Goal: Transaction & Acquisition: Subscribe to service/newsletter

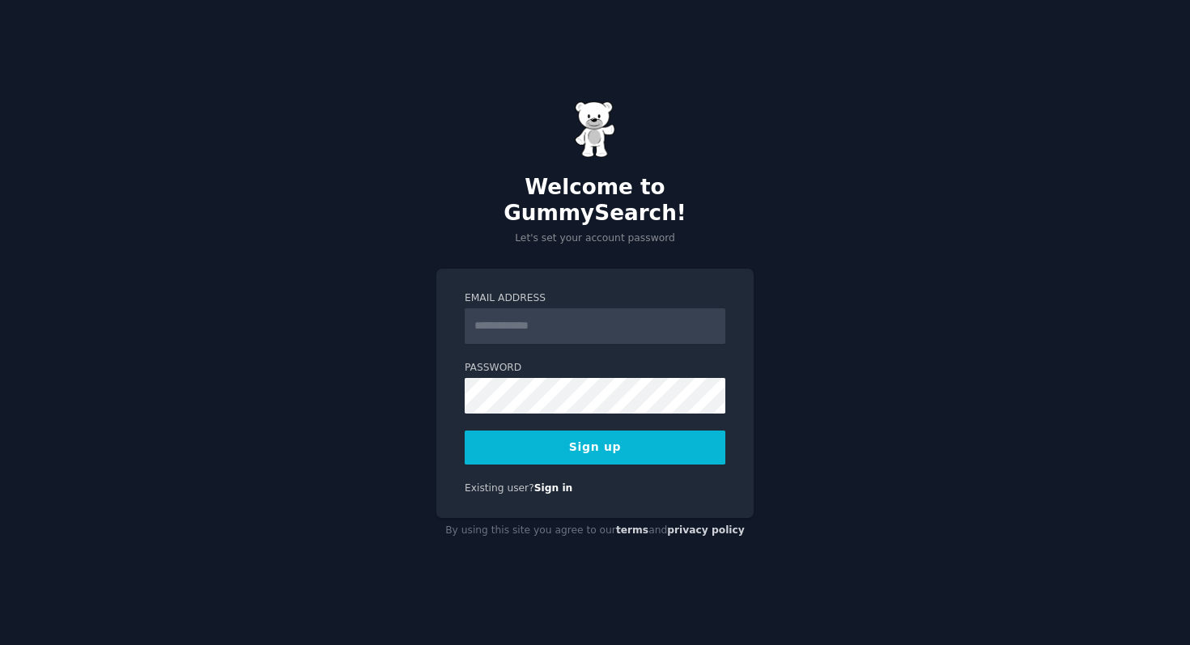
click at [580, 311] on input "Email Address" at bounding box center [595, 326] width 261 height 36
click at [570, 312] on input "Email Address" at bounding box center [595, 326] width 261 height 36
click at [534, 313] on input "Email Address" at bounding box center [595, 326] width 261 height 36
type input "**********"
click at [568, 442] on button "Sign up" at bounding box center [595, 448] width 261 height 34
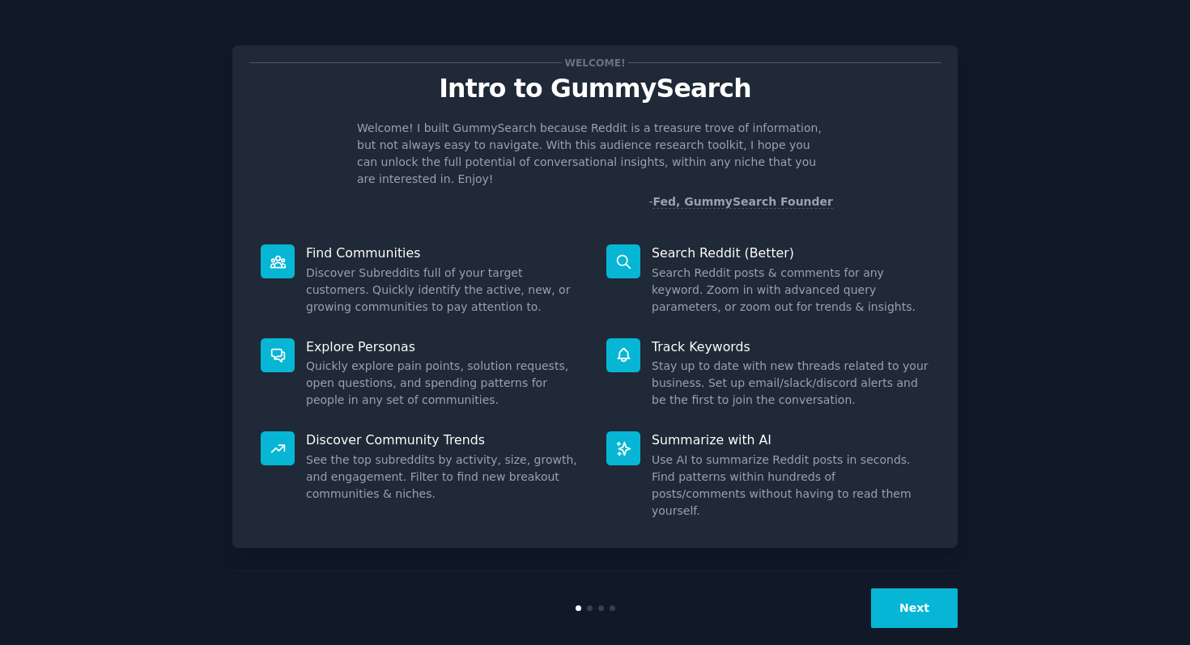
click at [898, 589] on button "Next" at bounding box center [914, 609] width 87 height 40
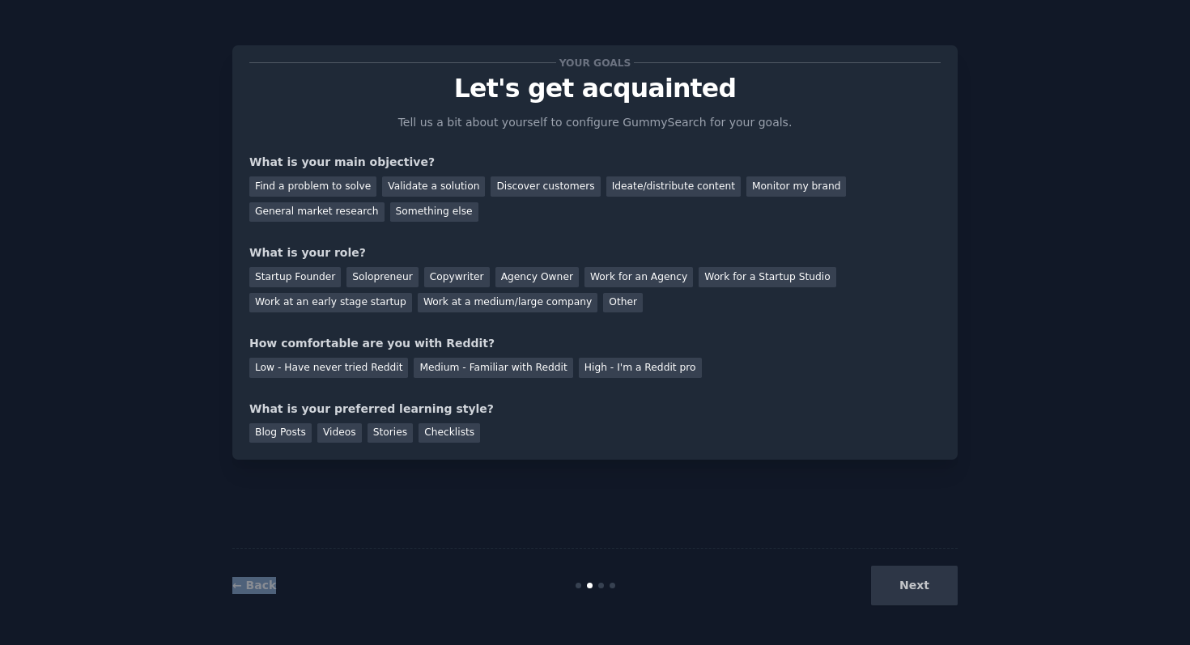
drag, startPoint x: 906, startPoint y: 585, endPoint x: 567, endPoint y: 491, distance: 351.8
click at [568, 492] on div "Your goals Let's get acquainted Tell us a bit about yourself to configure Gummy…" at bounding box center [594, 323] width 725 height 600
click at [258, 584] on link "← Back" at bounding box center [254, 585] width 44 height 13
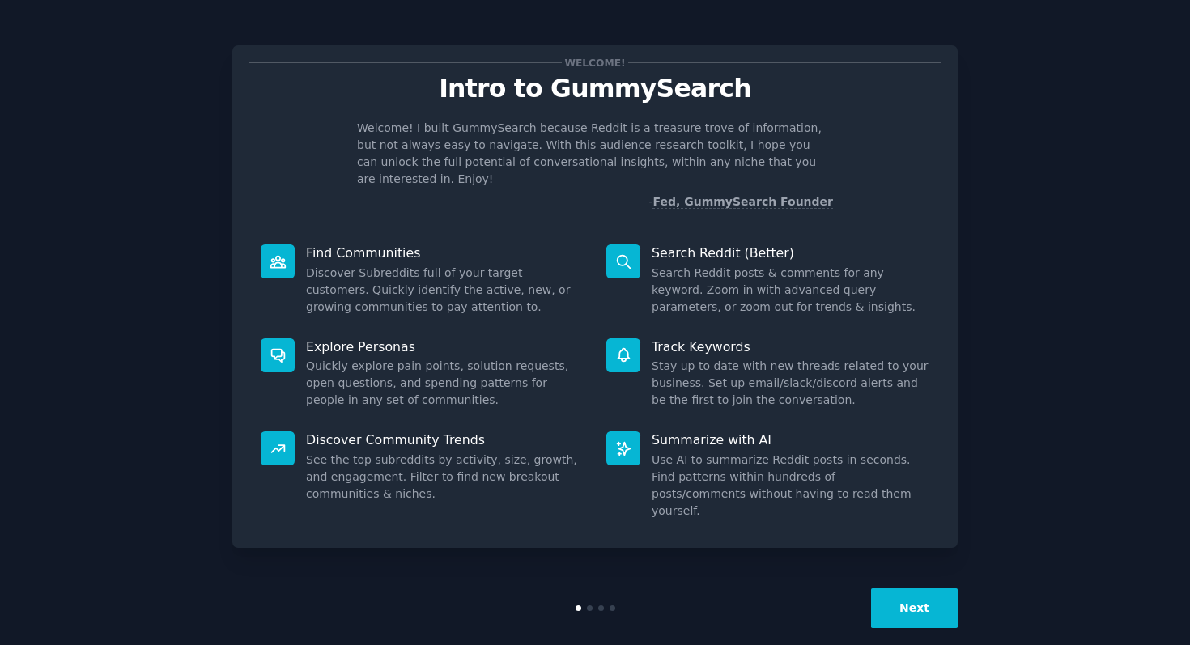
click at [916, 589] on button "Next" at bounding box center [914, 609] width 87 height 40
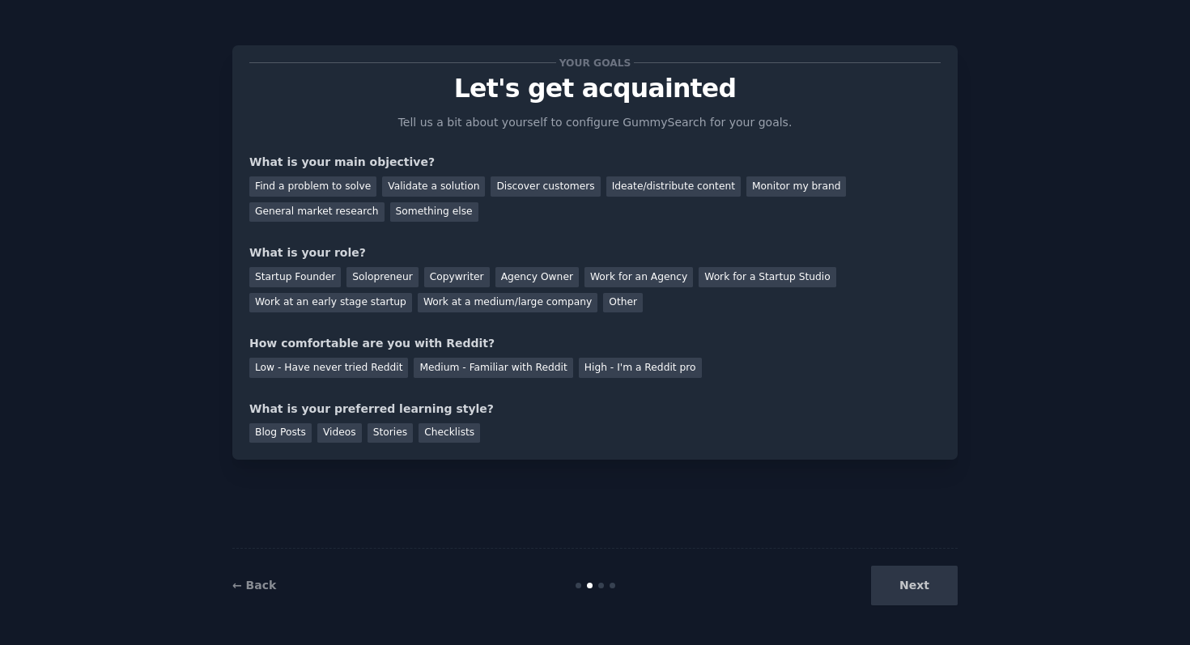
click at [916, 580] on div "Next" at bounding box center [837, 586] width 242 height 40
click at [924, 584] on div "Next" at bounding box center [837, 586] width 242 height 40
click at [589, 504] on div "Your goals Let's get acquainted Tell us a bit about yourself to configure Gummy…" at bounding box center [594, 323] width 725 height 600
click at [342, 189] on div "Find a problem to solve" at bounding box center [312, 186] width 127 height 20
click at [396, 189] on div "Validate a solution" at bounding box center [433, 186] width 103 height 20
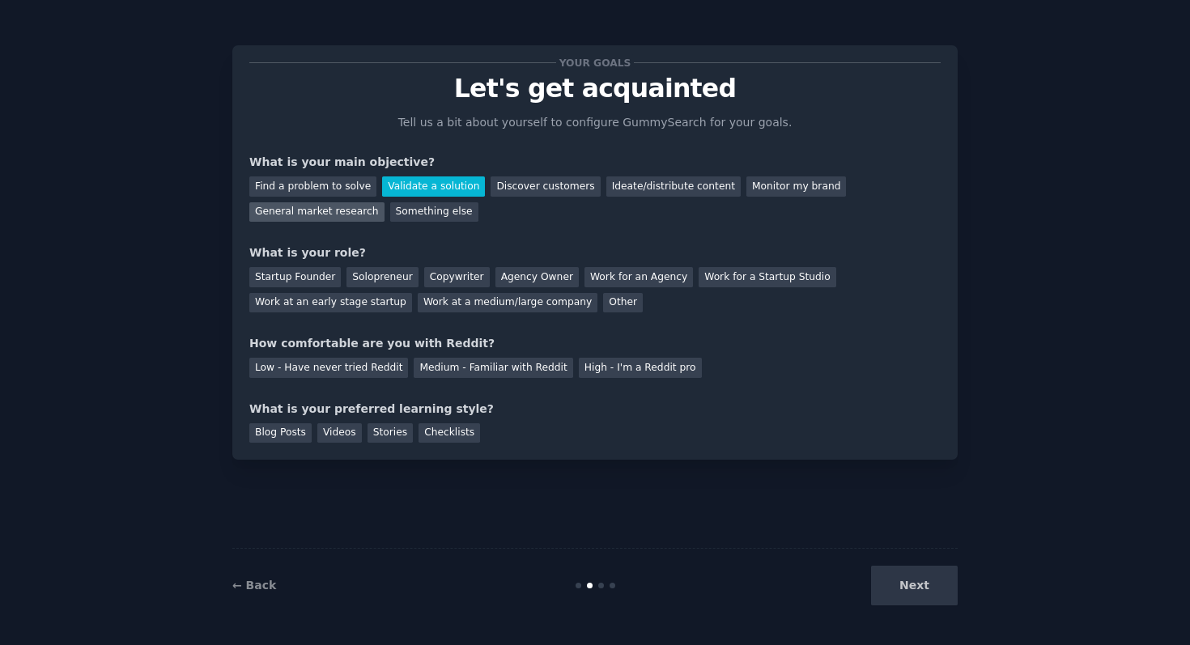
click at [340, 210] on div "General market research" at bounding box center [316, 212] width 135 height 20
click at [321, 278] on div "Startup Founder" at bounding box center [294, 277] width 91 height 20
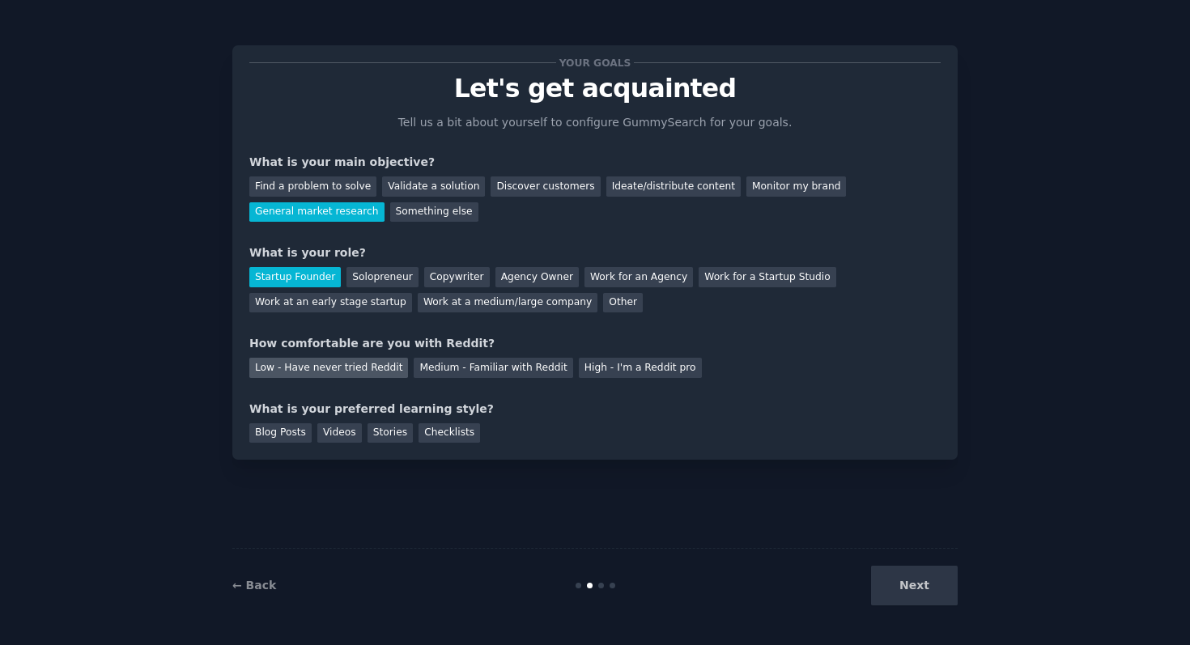
click at [370, 368] on div "Low - Have never tried Reddit" at bounding box center [328, 368] width 159 height 20
click at [279, 434] on div "Blog Posts" at bounding box center [280, 433] width 62 height 20
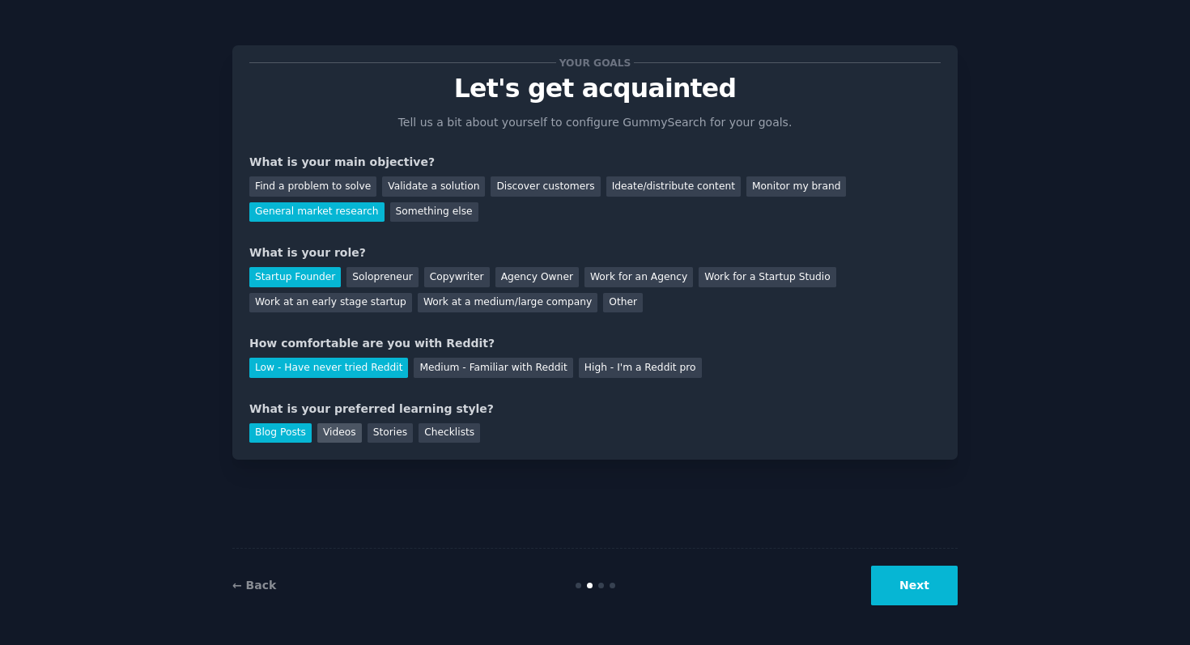
click at [344, 435] on div "Videos" at bounding box center [339, 433] width 45 height 20
click at [935, 597] on button "Next" at bounding box center [914, 586] width 87 height 40
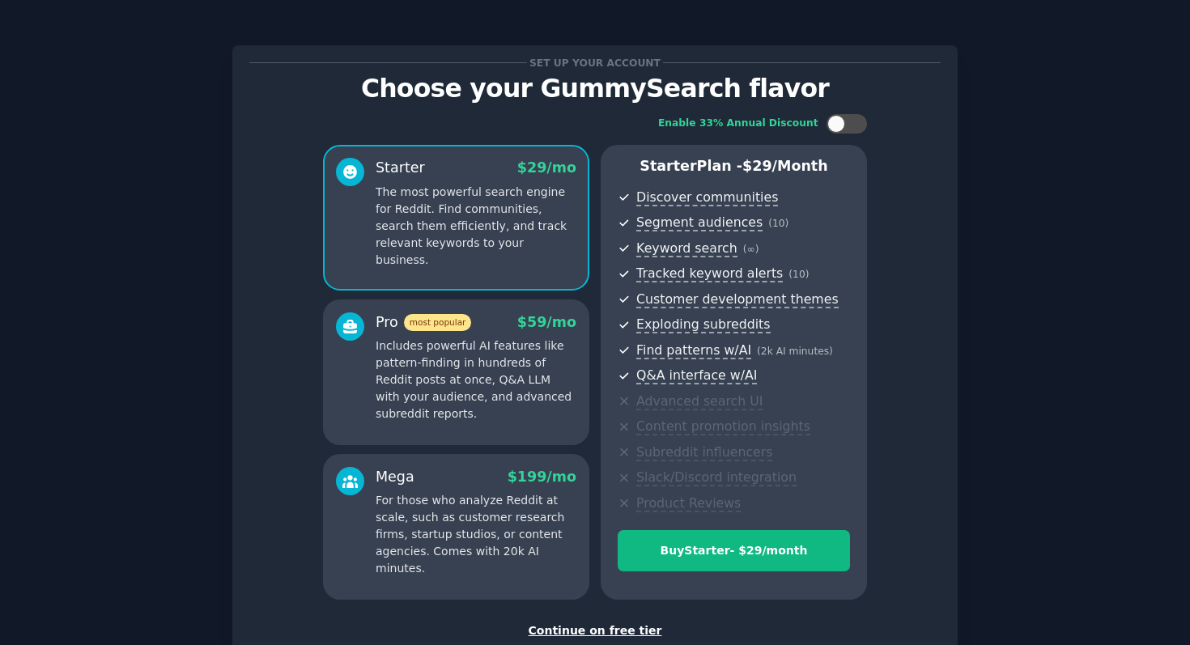
scroll to position [108, 0]
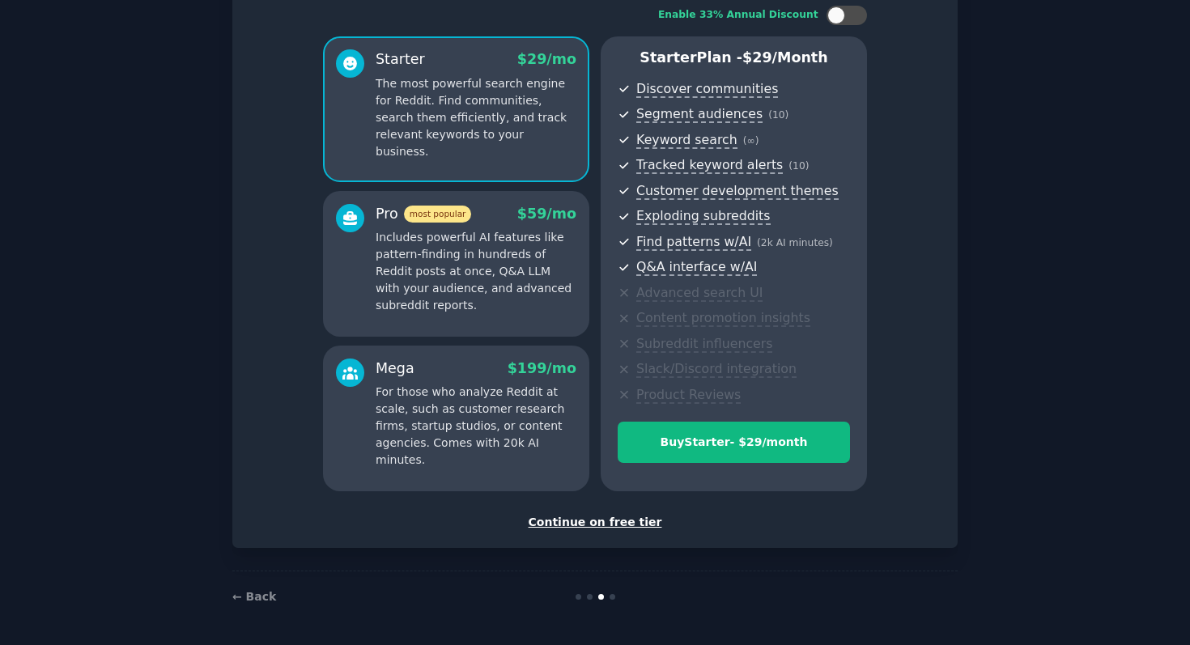
click at [614, 525] on div "Continue on free tier" at bounding box center [594, 522] width 691 height 17
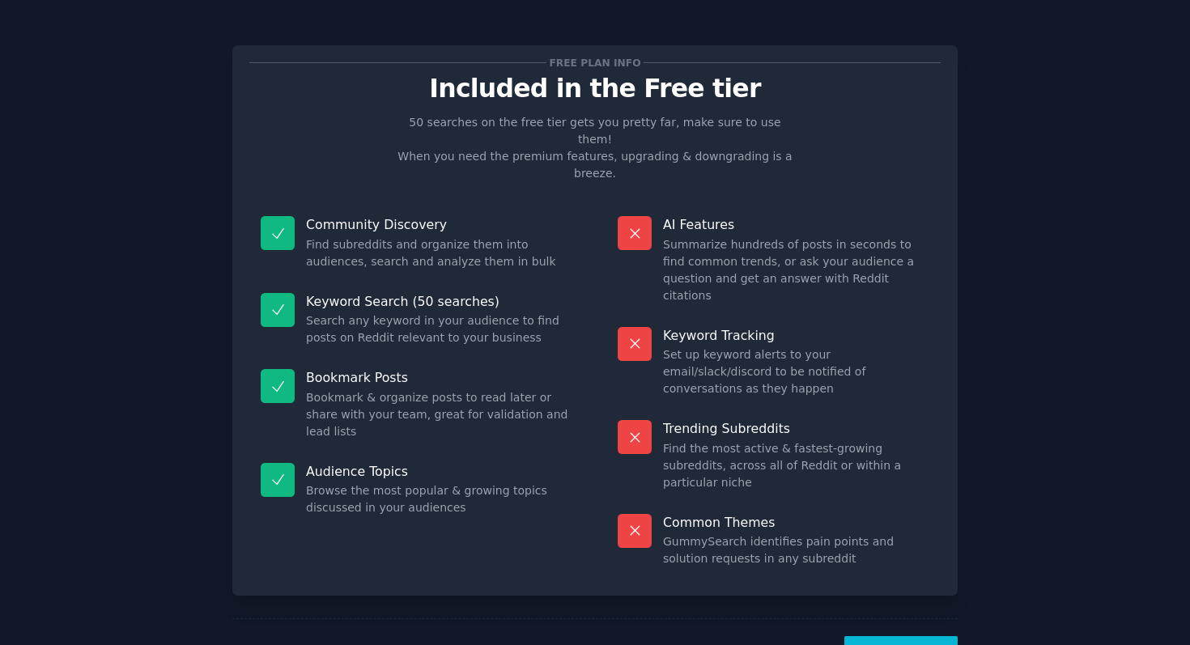
click at [918, 636] on button "Let's Go!" at bounding box center [900, 656] width 113 height 40
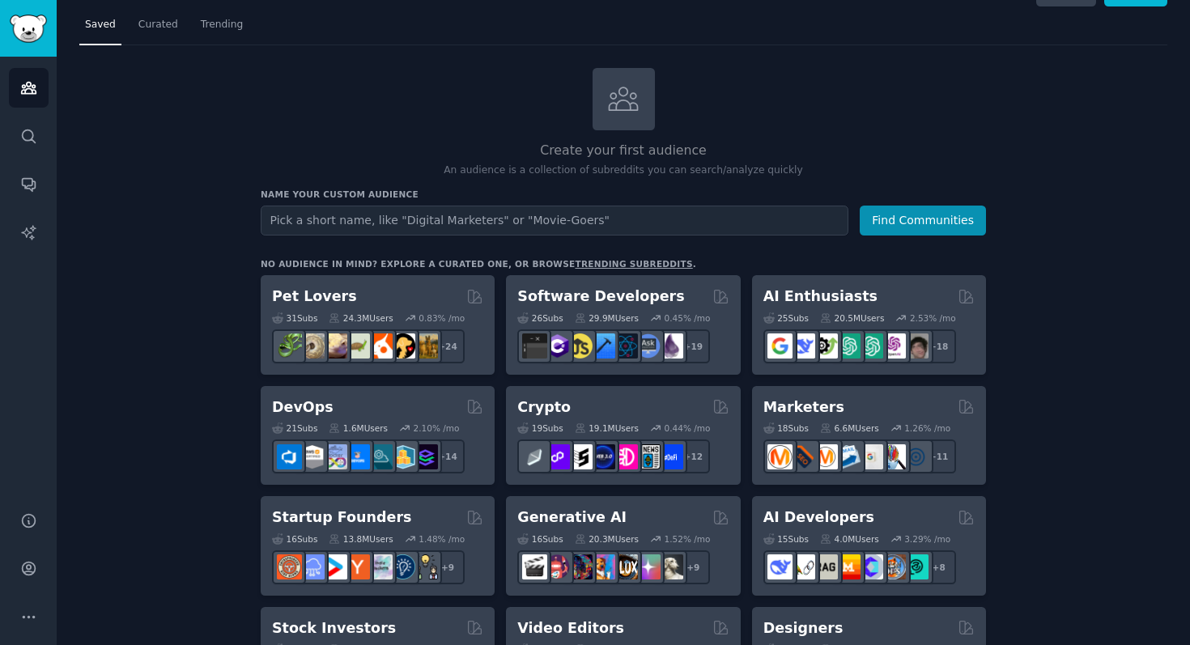
scroll to position [180, 0]
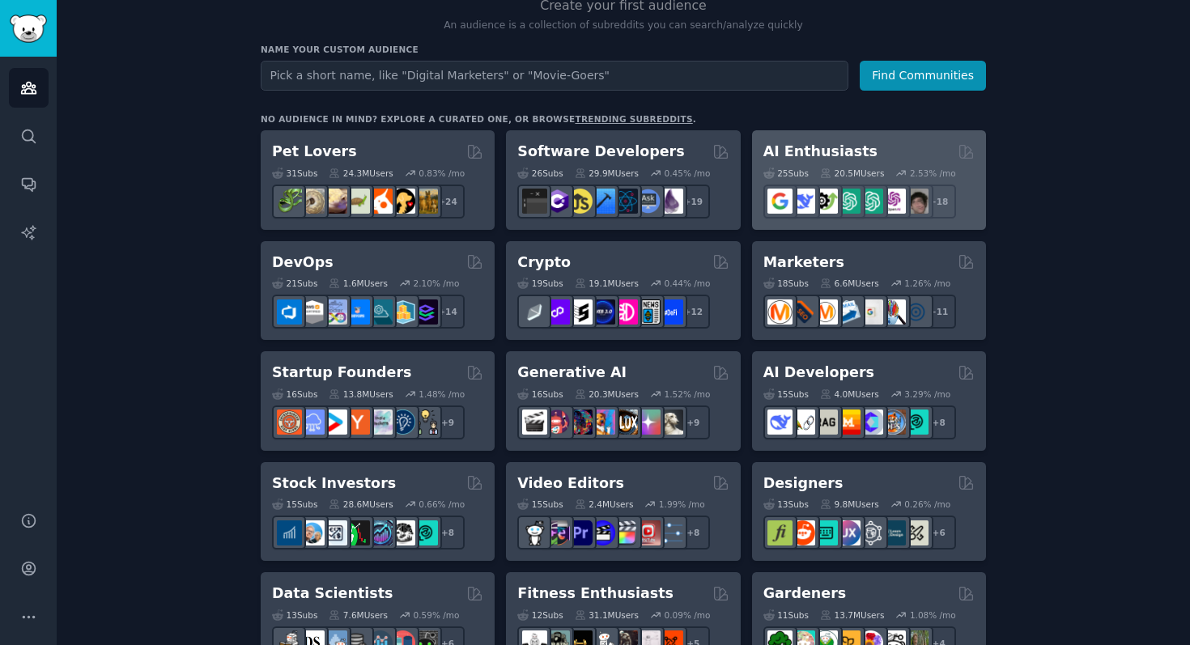
click at [840, 152] on h2 "AI Enthusiasts" at bounding box center [820, 152] width 114 height 20
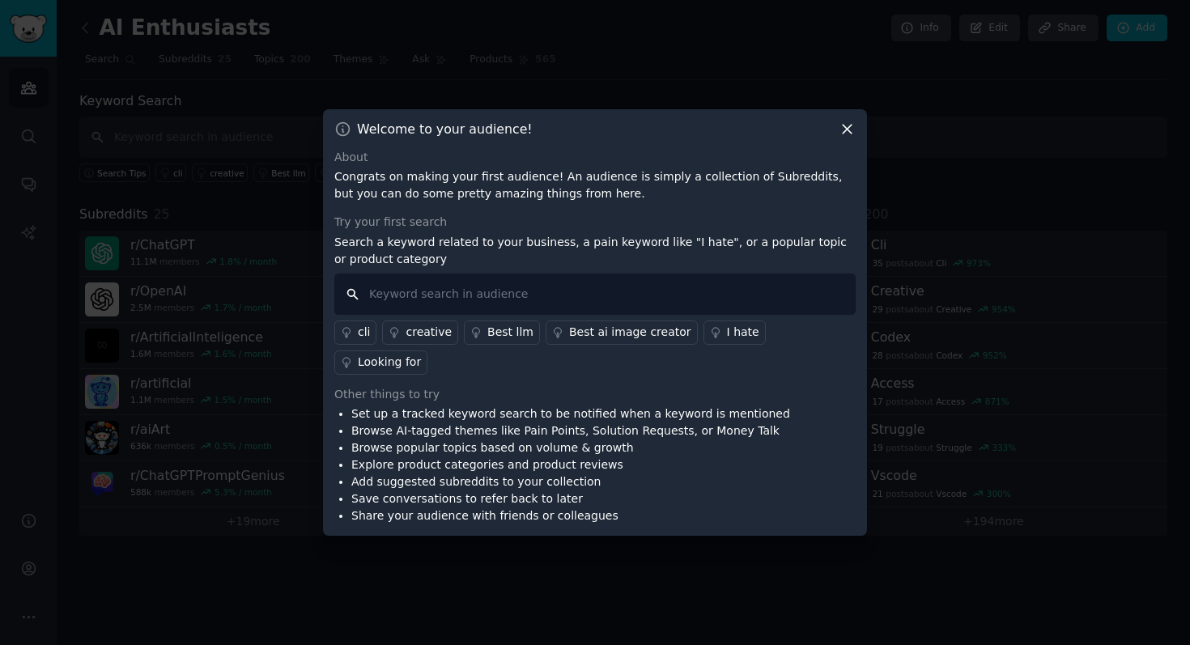
click at [405, 307] on input "text" at bounding box center [594, 294] width 521 height 41
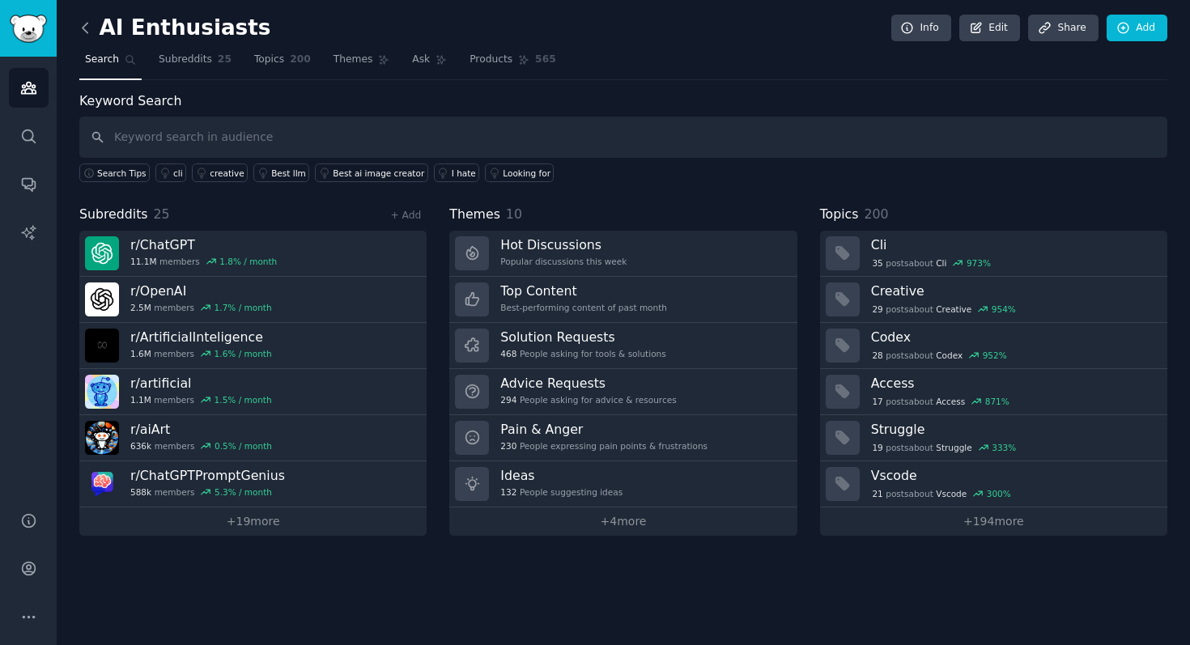
click at [83, 28] on icon at bounding box center [85, 28] width 5 height 10
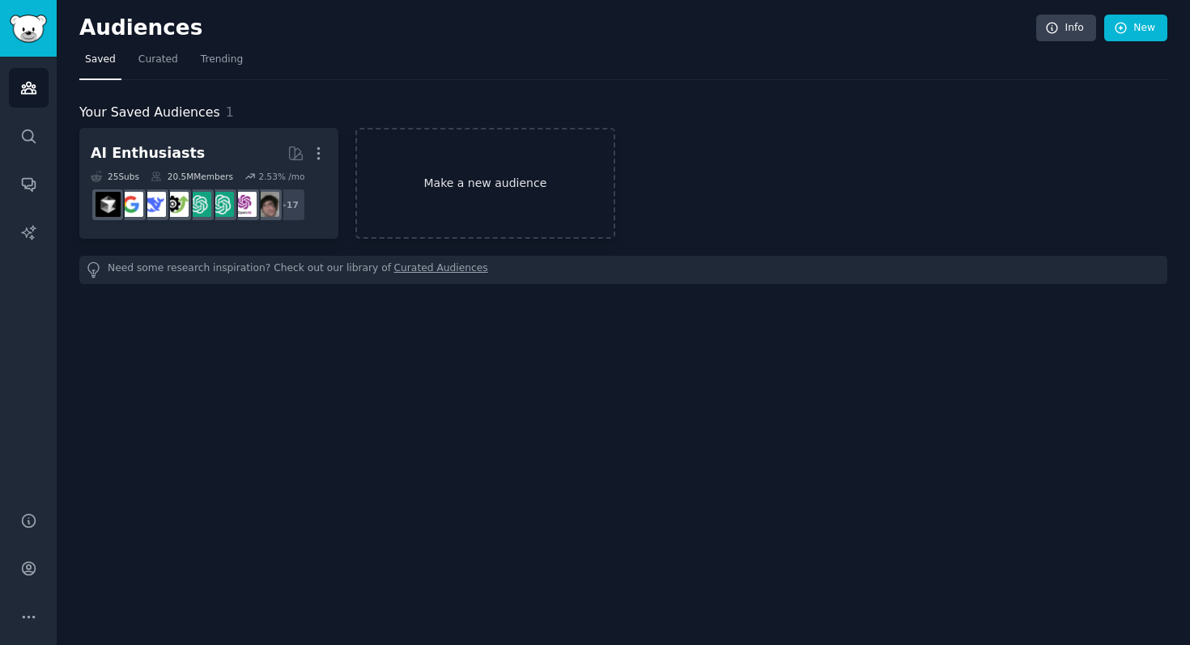
click at [453, 189] on link "Make a new audience" at bounding box center [484, 183] width 259 height 111
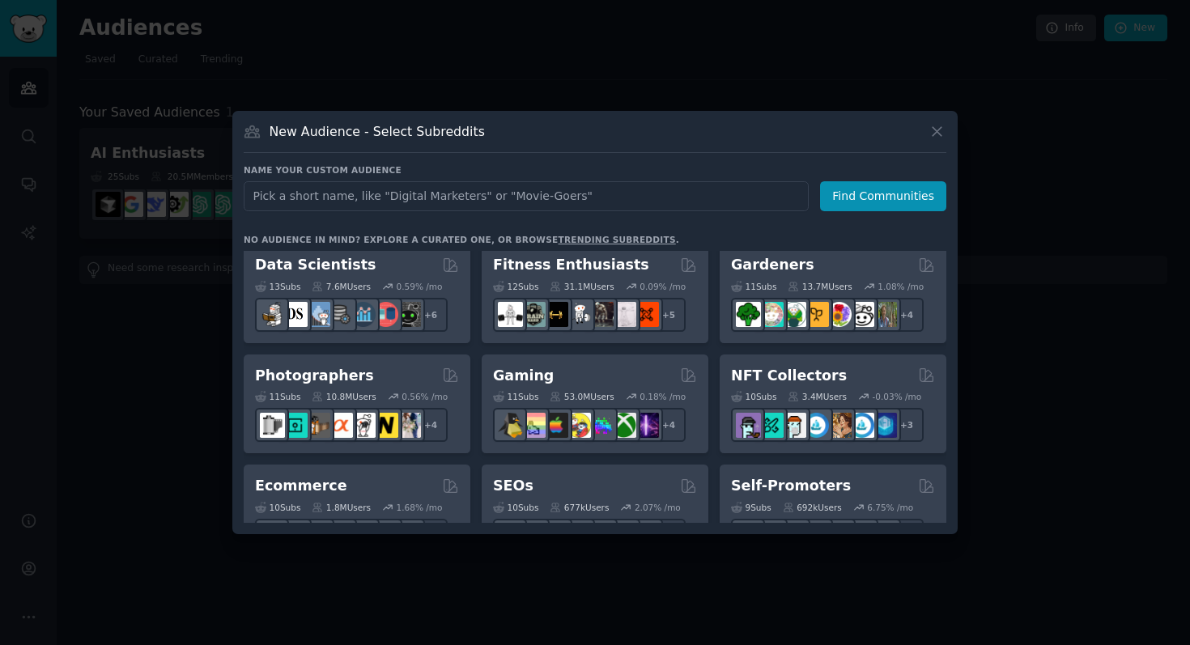
scroll to position [508, 0]
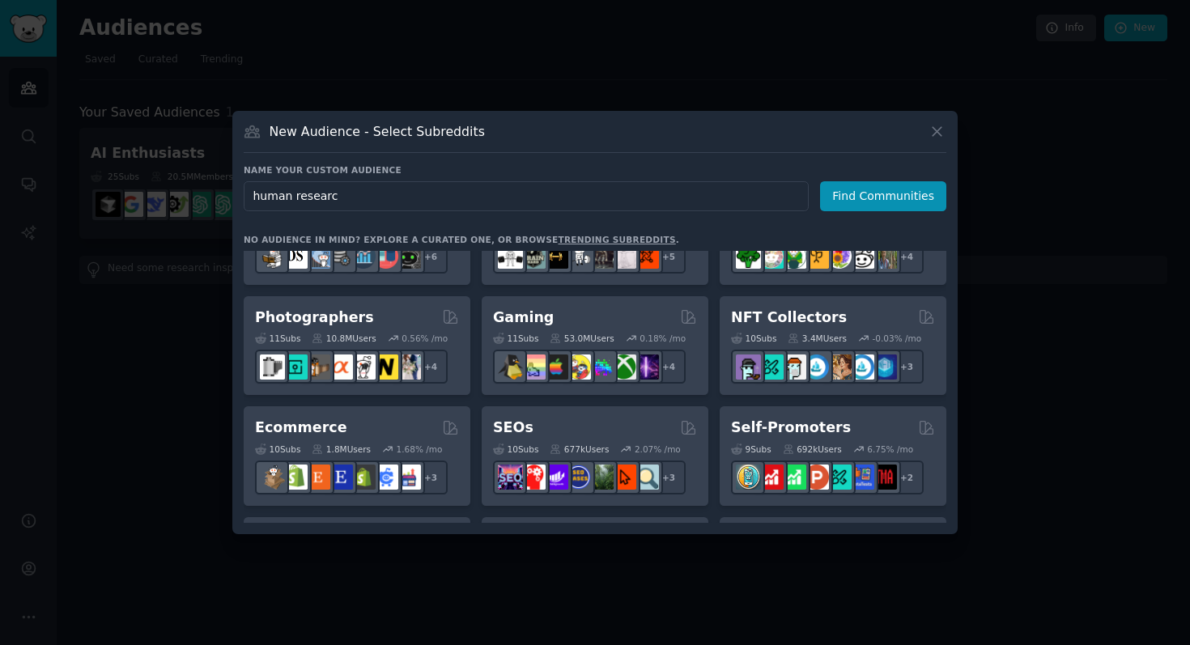
type input "human research"
click button "Find Communities" at bounding box center [883, 196] width 126 height 30
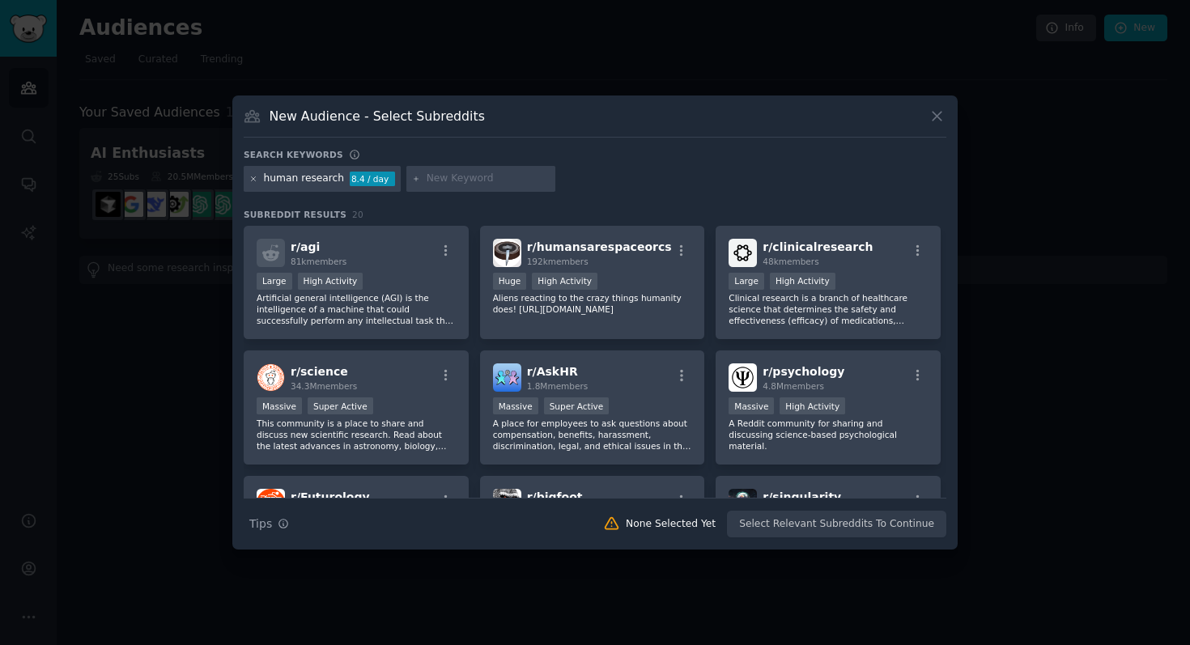
click at [254, 181] on icon at bounding box center [253, 179] width 9 height 9
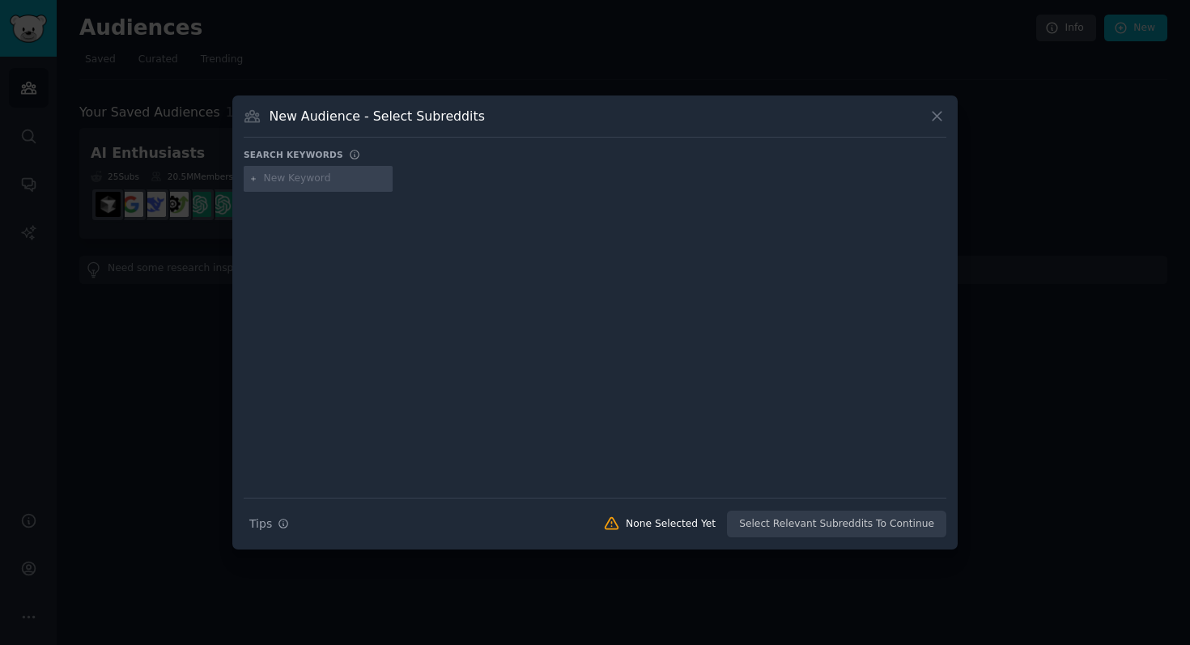
click at [298, 181] on input "text" at bounding box center [325, 179] width 123 height 15
click at [933, 124] on icon at bounding box center [937, 116] width 17 height 17
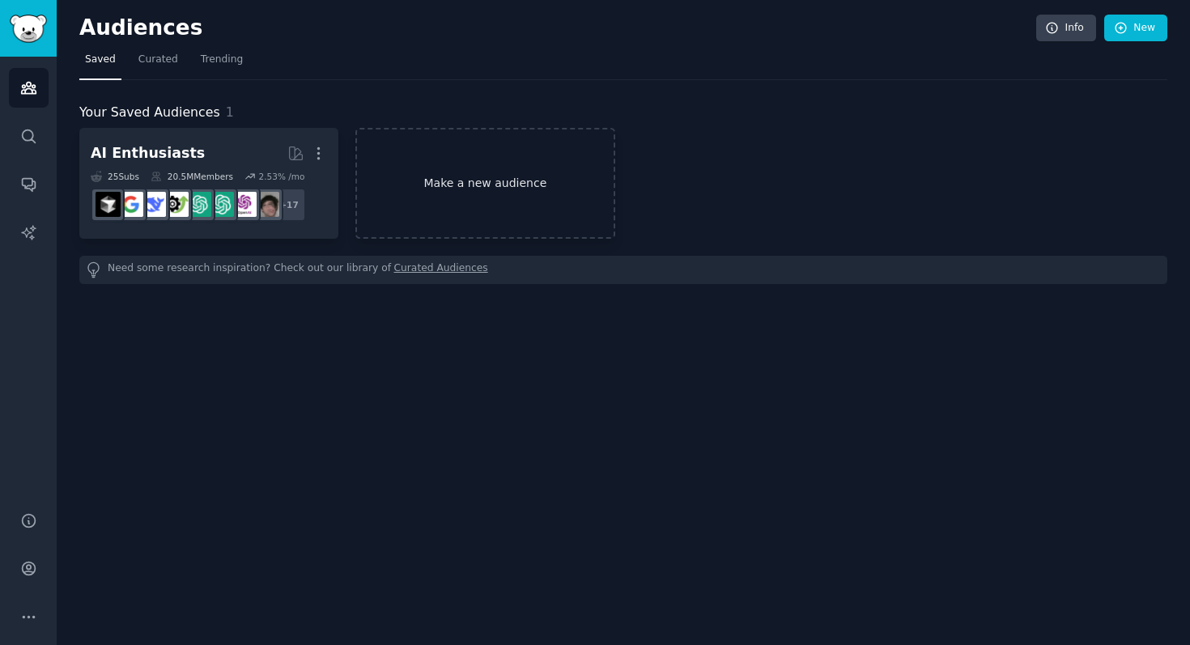
click at [461, 185] on link "Make a new audience" at bounding box center [484, 183] width 259 height 111
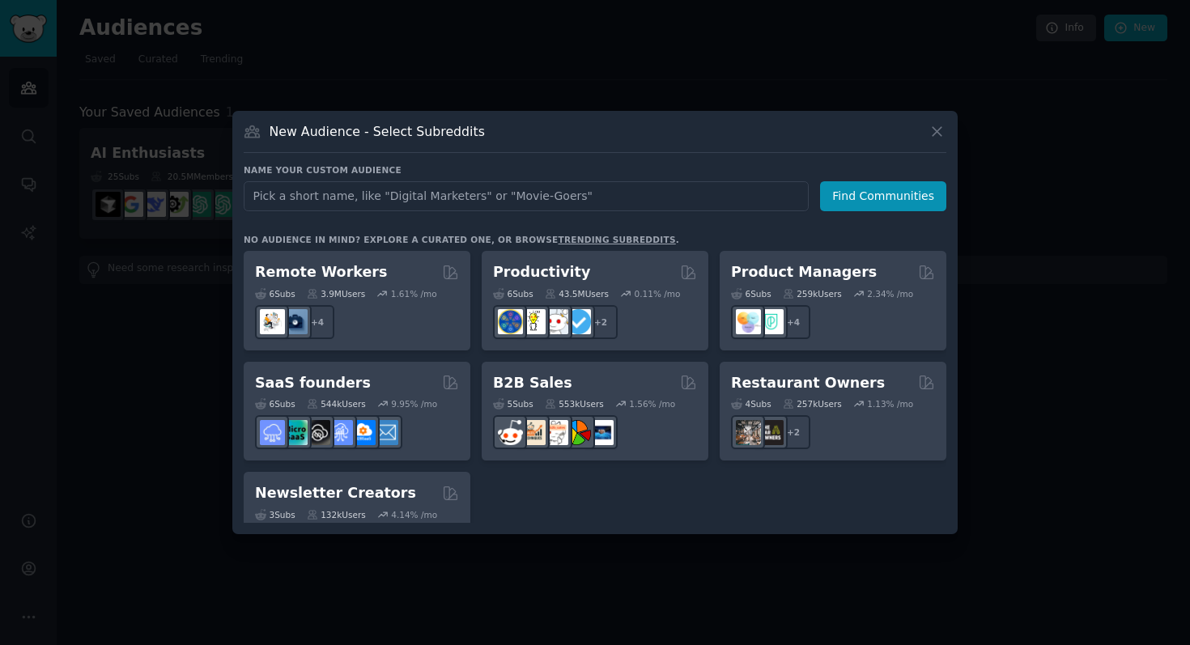
scroll to position [1264, 0]
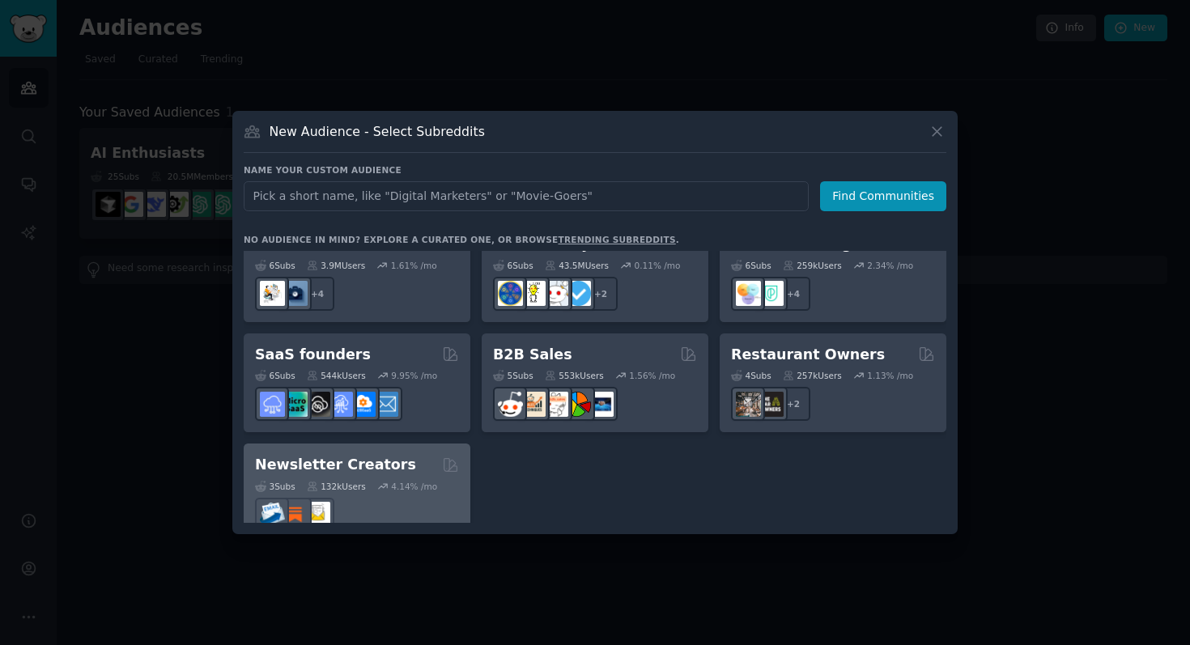
click at [357, 455] on h2 "Newsletter Creators" at bounding box center [335, 465] width 161 height 20
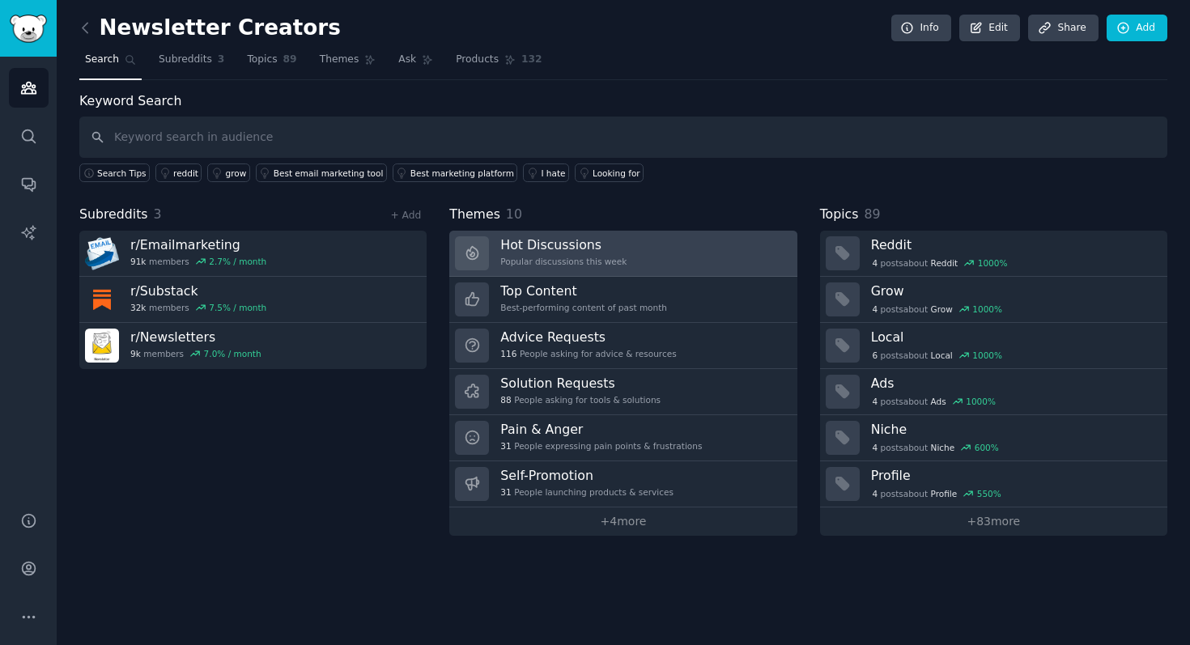
click at [610, 244] on h3 "Hot Discussions" at bounding box center [563, 244] width 126 height 17
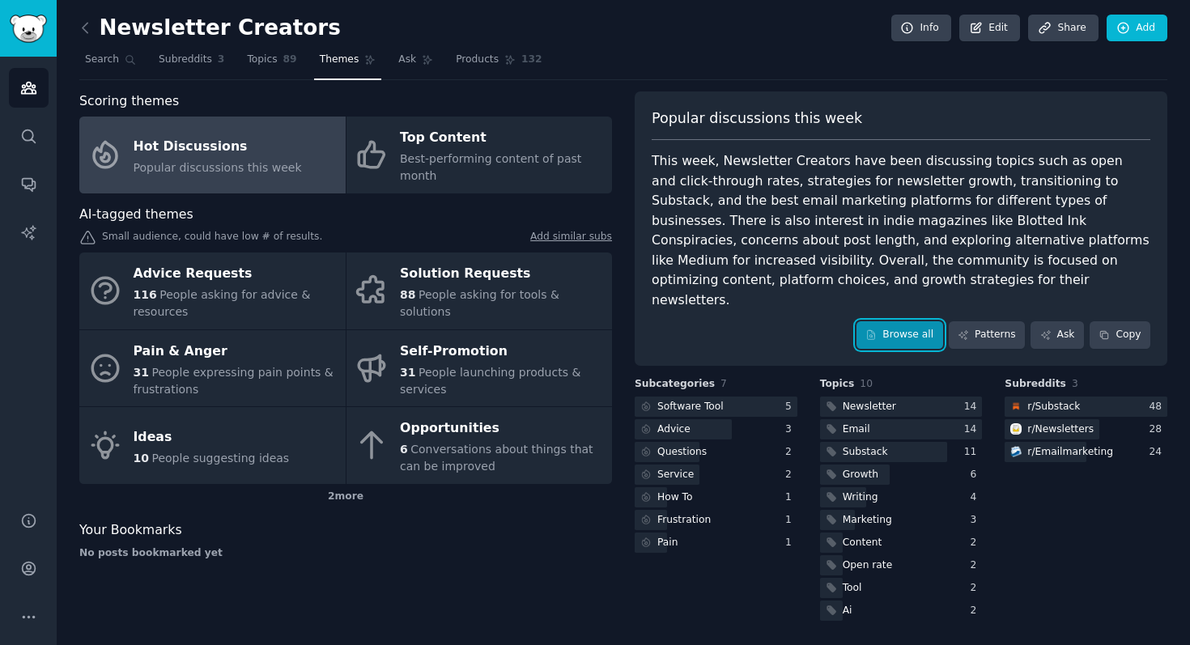
click at [909, 321] on link "Browse all" at bounding box center [900, 335] width 87 height 28
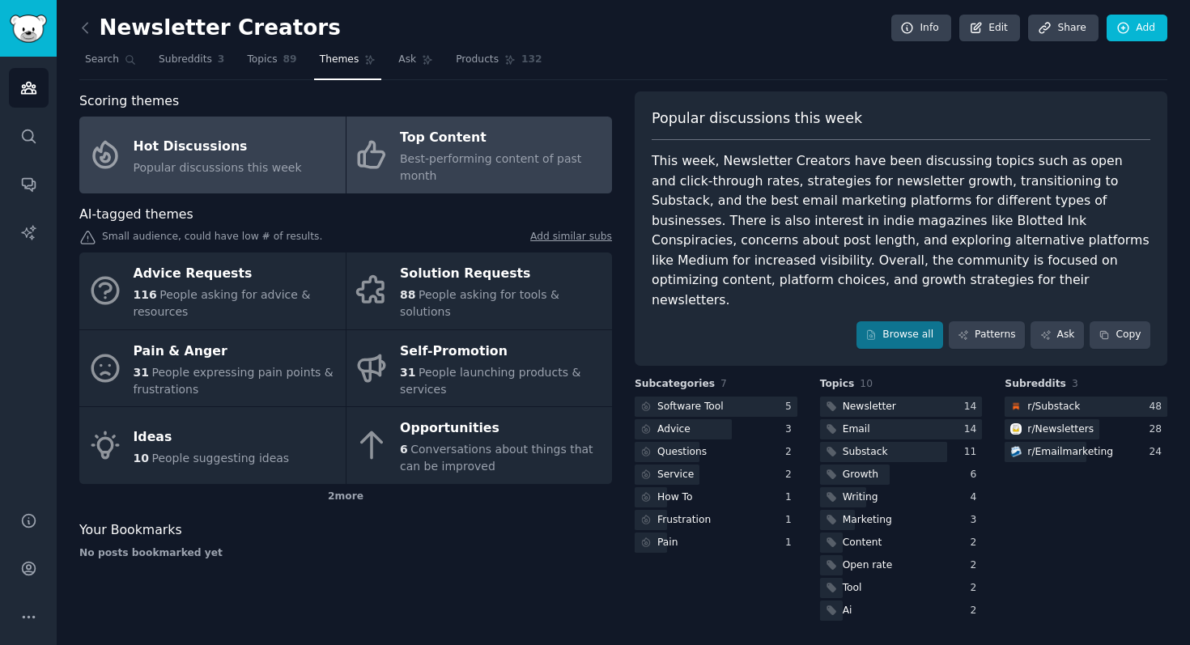
click at [499, 163] on span "Best-performing content of past month" at bounding box center [490, 167] width 181 height 30
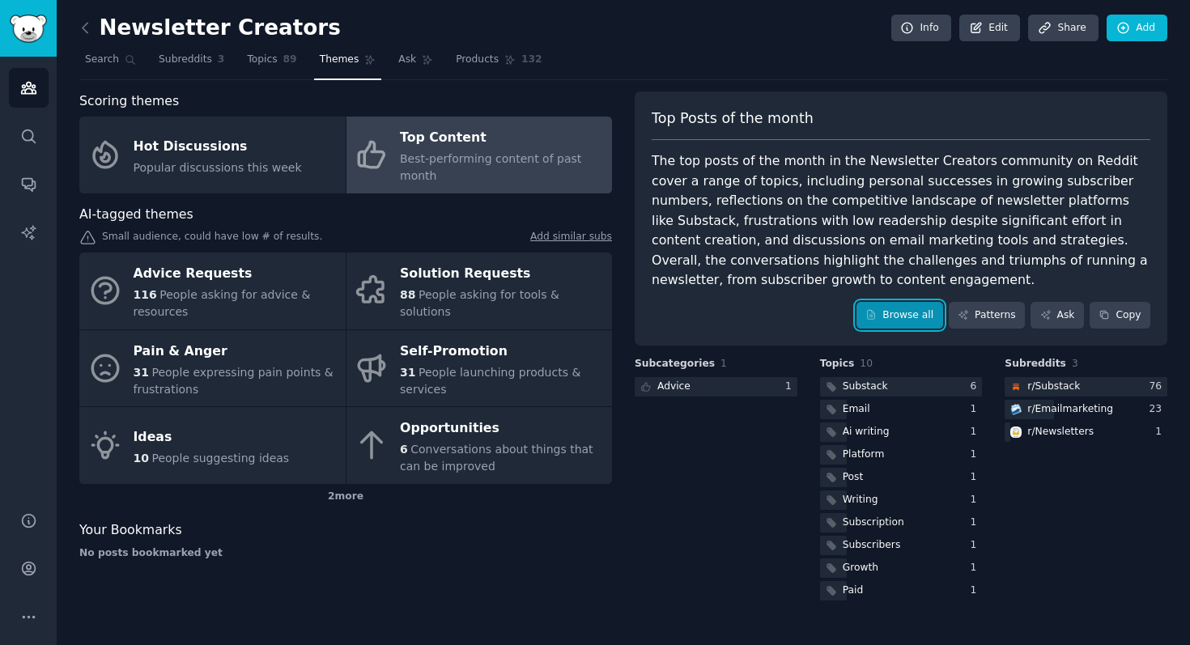
click at [921, 322] on link "Browse all" at bounding box center [900, 316] width 87 height 28
click at [843, 79] on nav "Search Subreddits 3 Topics 89 Themes Ask Products 132" at bounding box center [623, 63] width 1088 height 33
click at [32, 33] on img "Sidebar" at bounding box center [28, 29] width 37 height 28
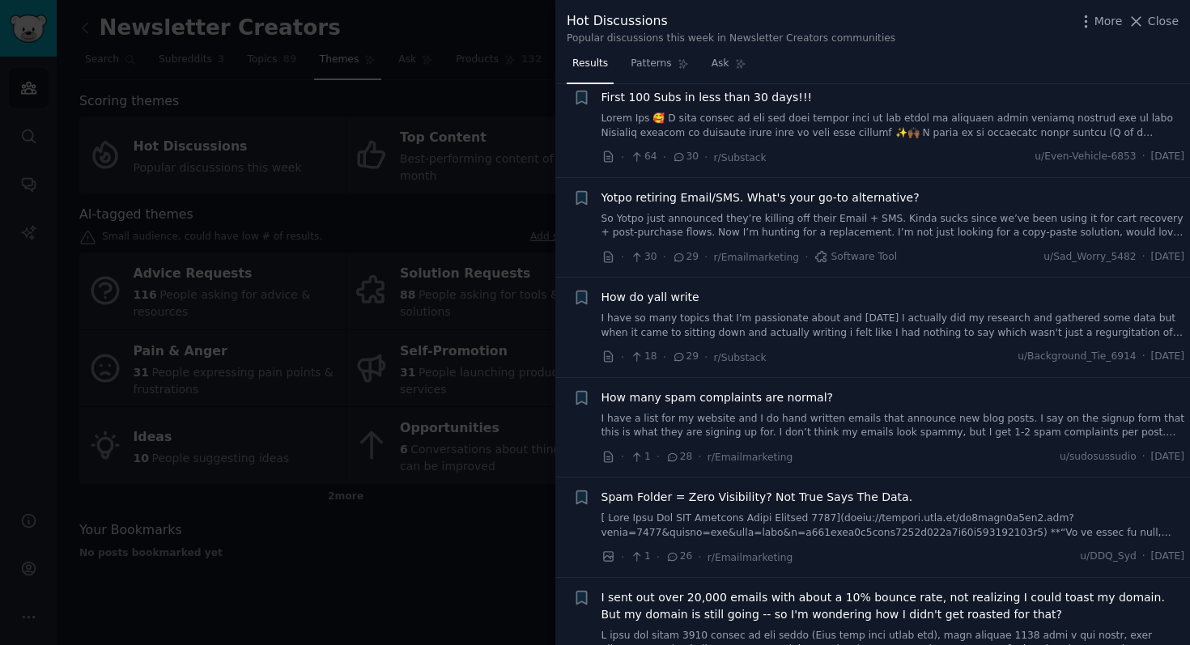
scroll to position [233, 0]
click at [482, 98] on div at bounding box center [595, 322] width 1190 height 645
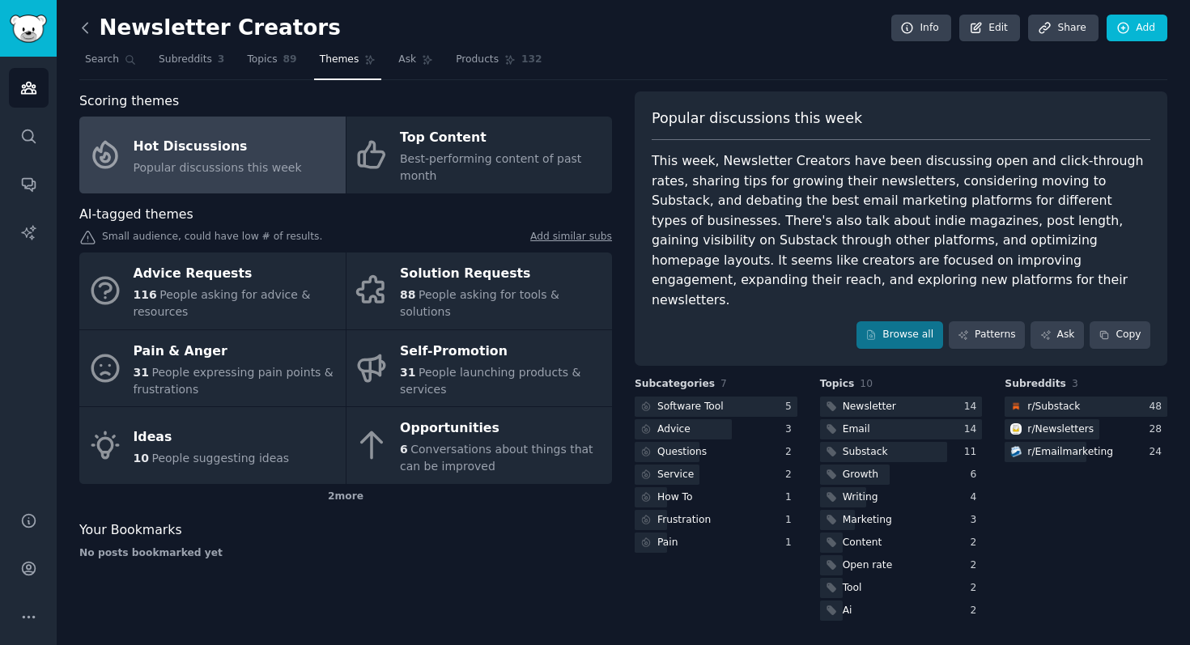
click at [91, 29] on icon at bounding box center [85, 27] width 17 height 17
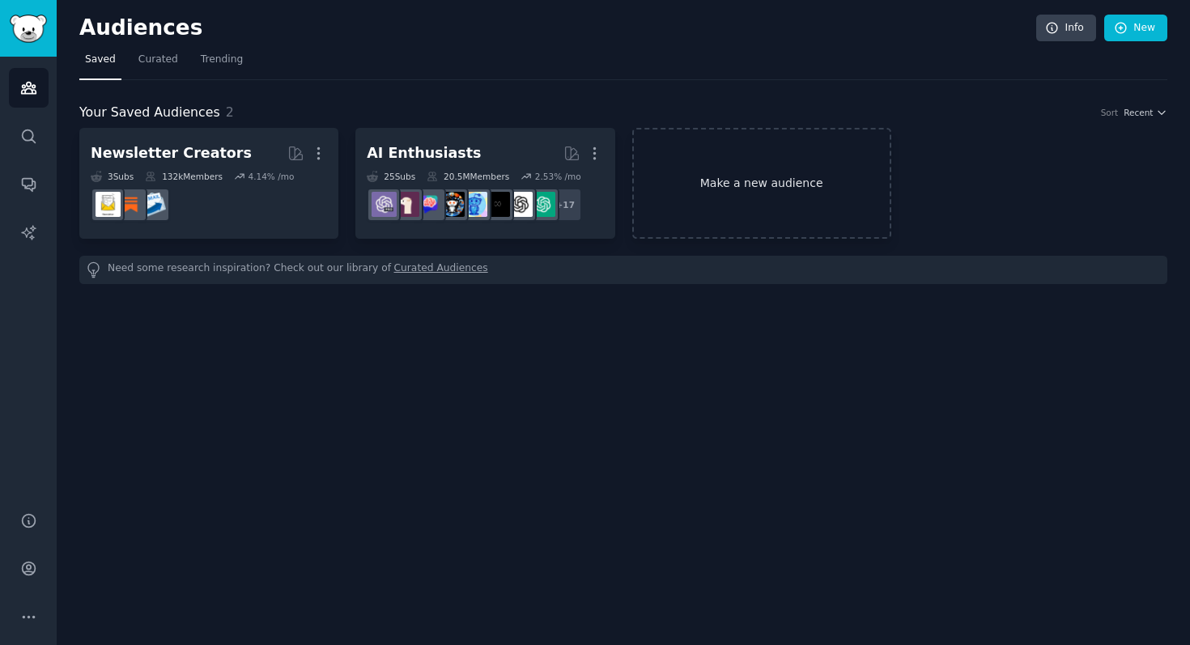
click at [716, 163] on link "Make a new audience" at bounding box center [761, 183] width 259 height 111
click at [213, 66] on link "Trending" at bounding box center [221, 63] width 53 height 33
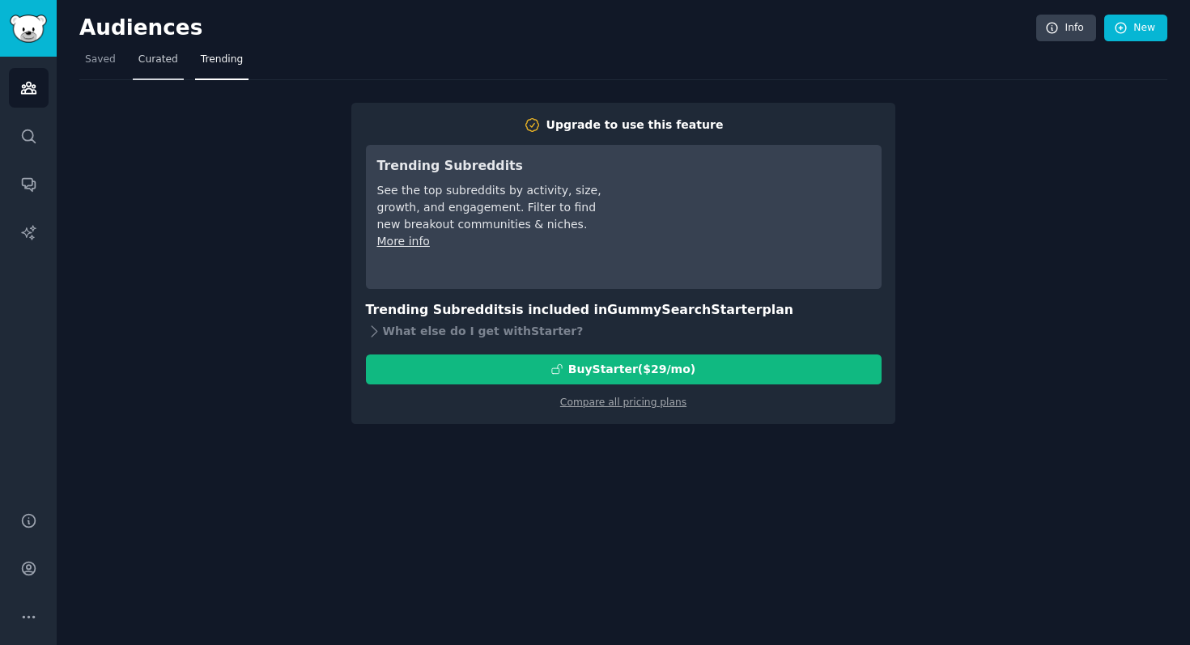
click at [160, 66] on span "Curated" at bounding box center [158, 60] width 40 height 15
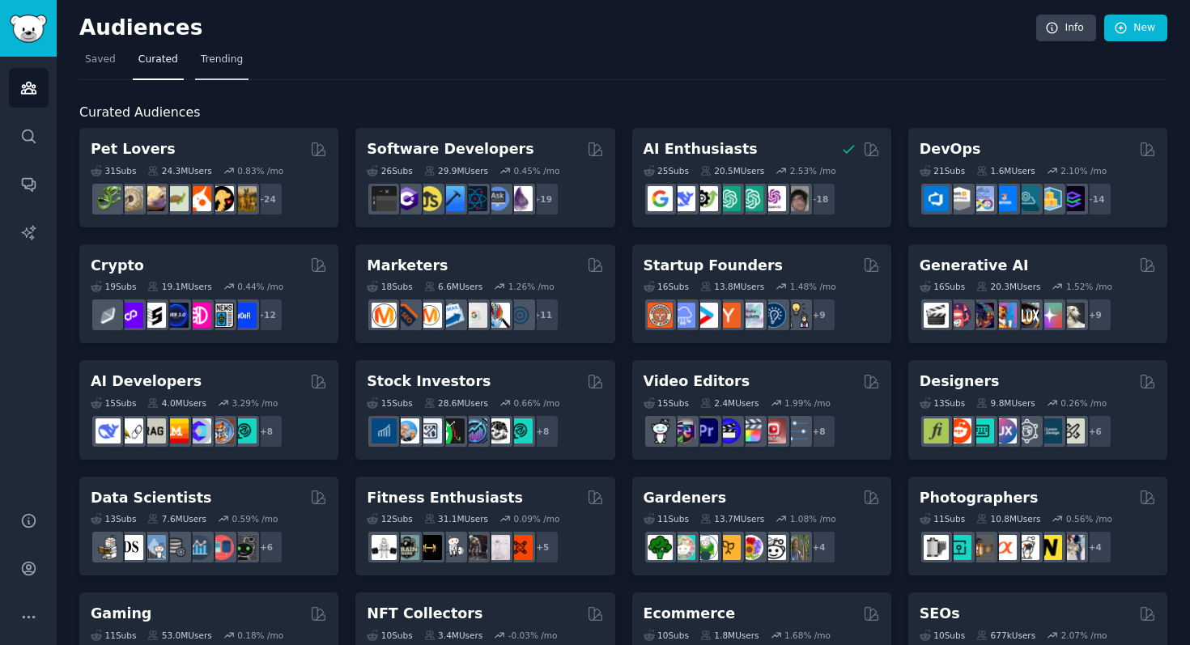
click at [225, 68] on link "Trending" at bounding box center [221, 63] width 53 height 33
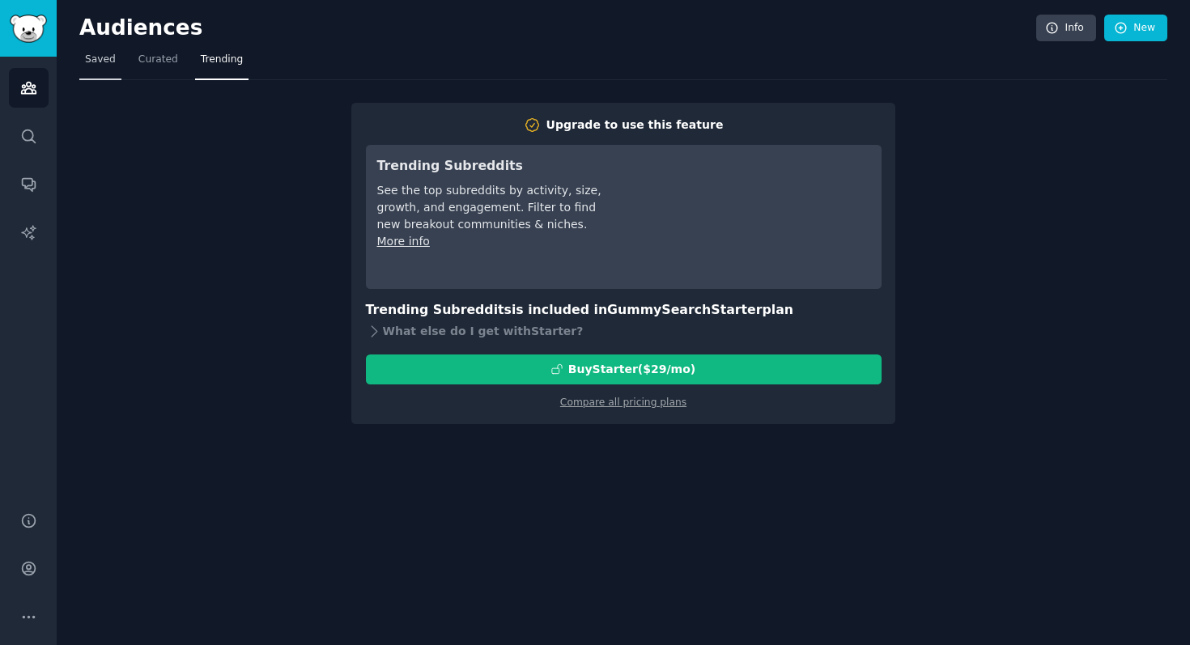
click at [100, 73] on link "Saved" at bounding box center [100, 63] width 42 height 33
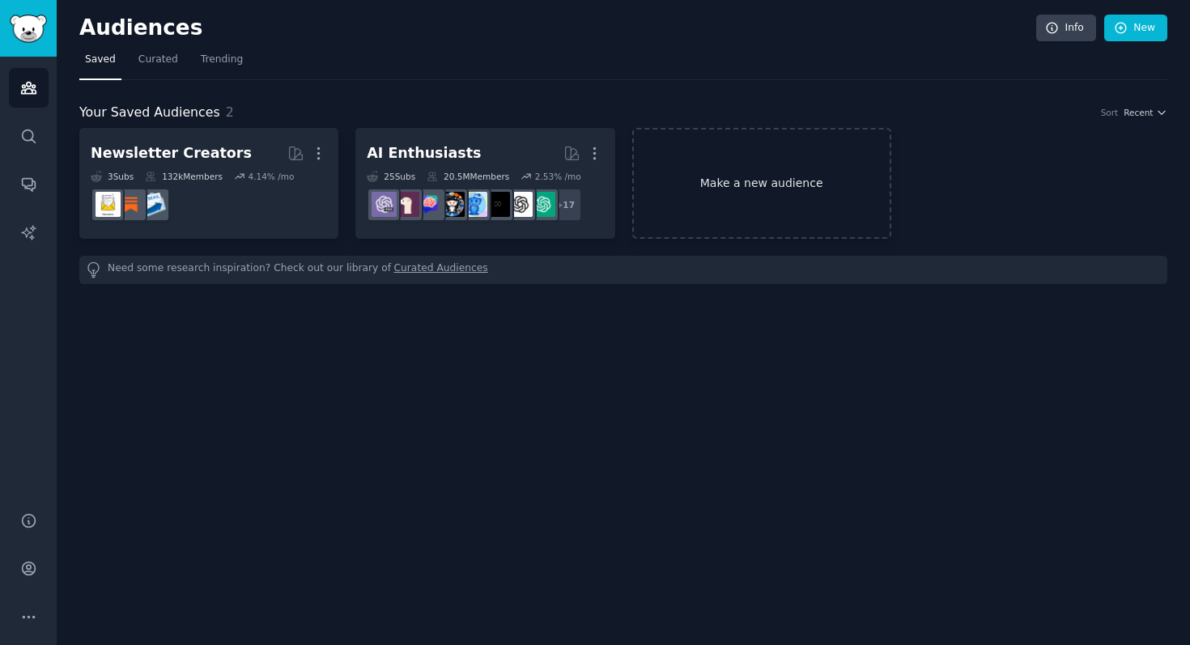
click at [727, 152] on link "Make a new audience" at bounding box center [761, 183] width 259 height 111
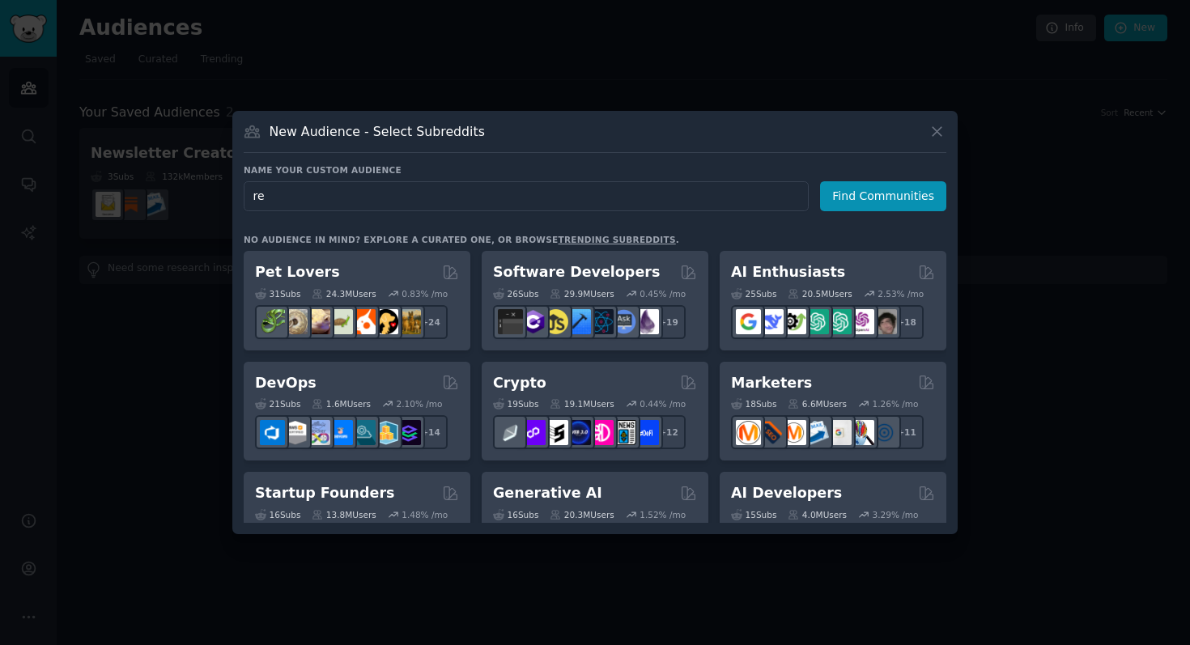
type input "r"
type input "recruiter"
click at [621, 150] on div "New Audience - Select Subreddits" at bounding box center [595, 137] width 703 height 31
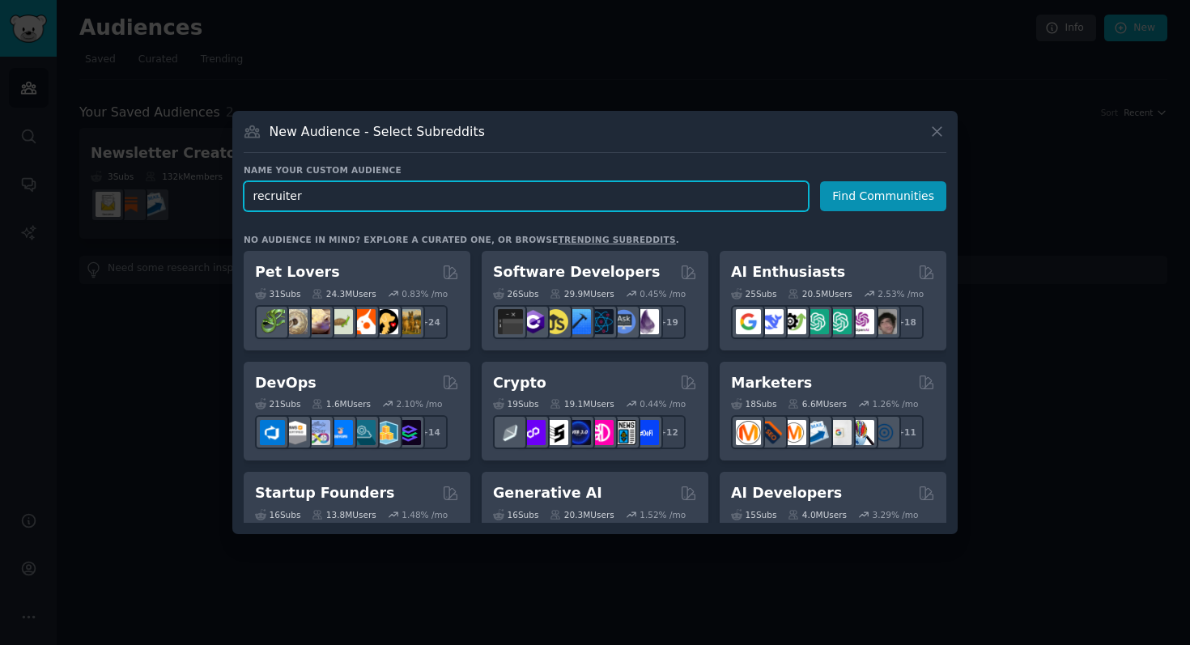
click at [600, 198] on input "recruiter" at bounding box center [526, 196] width 565 height 30
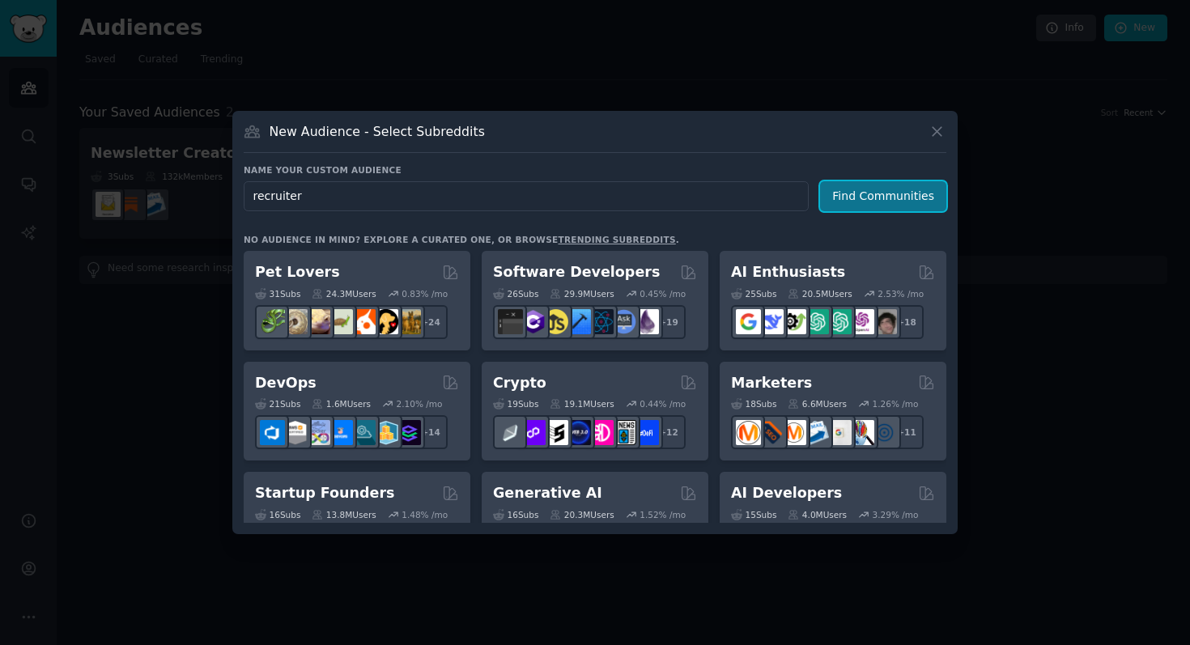
click at [842, 207] on button "Find Communities" at bounding box center [883, 196] width 126 height 30
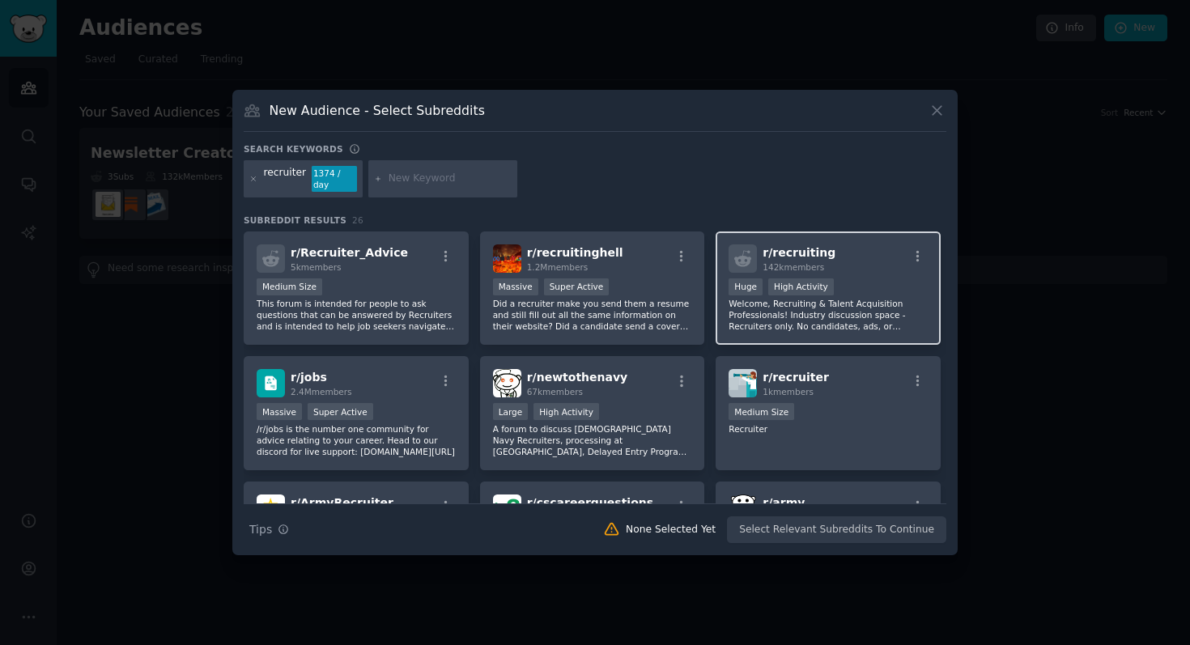
click at [808, 246] on span "r/ recruiting" at bounding box center [799, 252] width 73 height 13
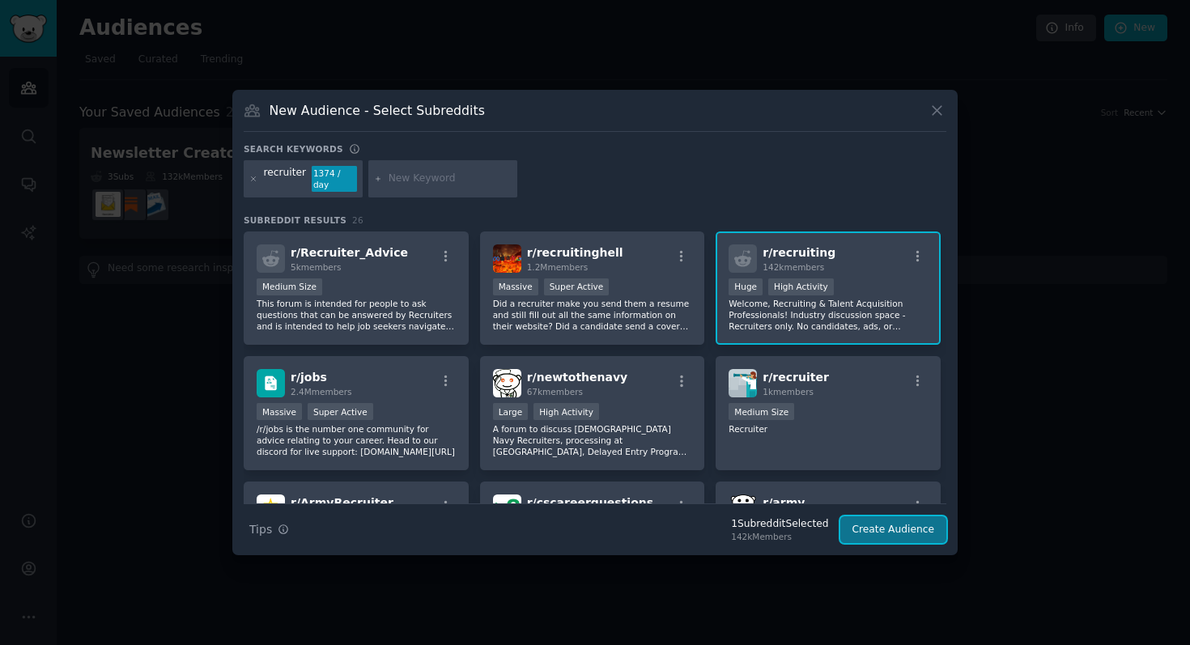
click at [866, 526] on button "Create Audience" at bounding box center [893, 531] width 107 height 28
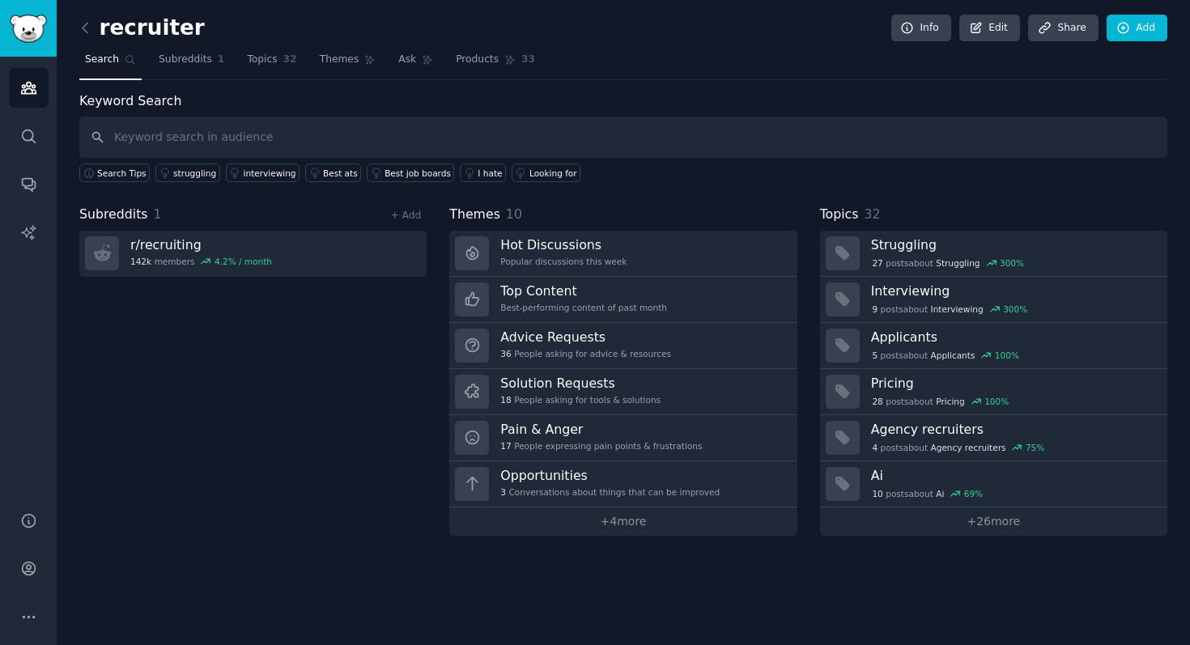
click at [354, 142] on input "text" at bounding box center [623, 137] width 1088 height 41
click at [241, 329] on div "Subreddits 1 + Add r/ recruiting 142k members 4.2 % / month" at bounding box center [252, 370] width 347 height 331
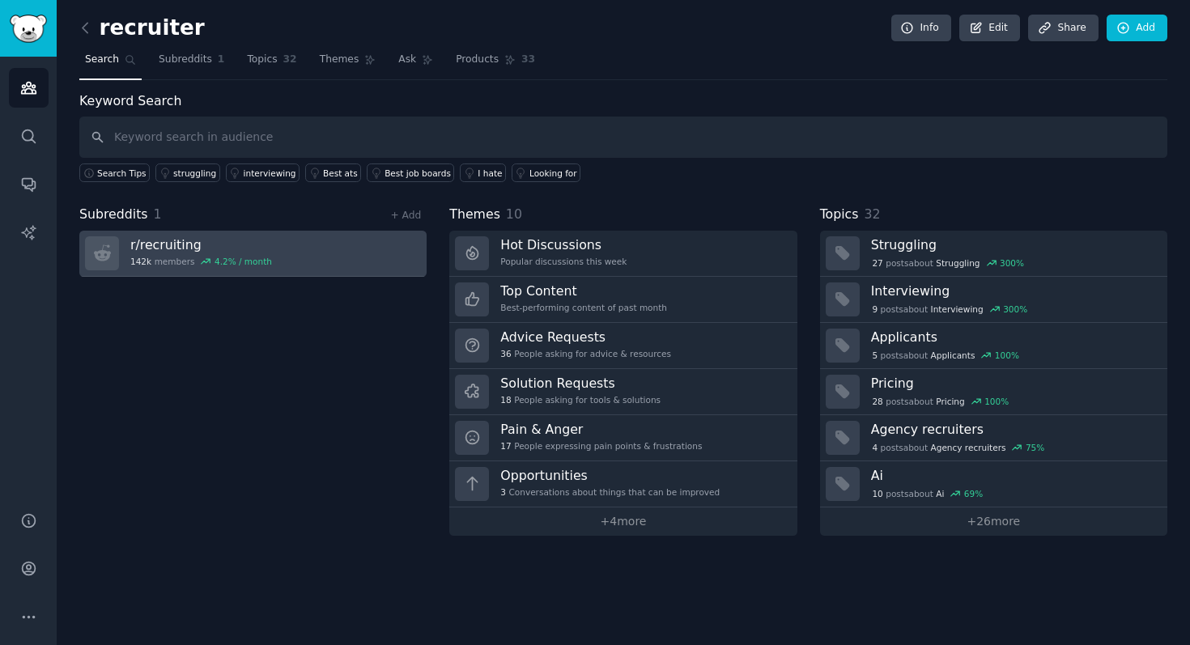
click at [262, 240] on h3 "r/ recruiting" at bounding box center [201, 244] width 142 height 17
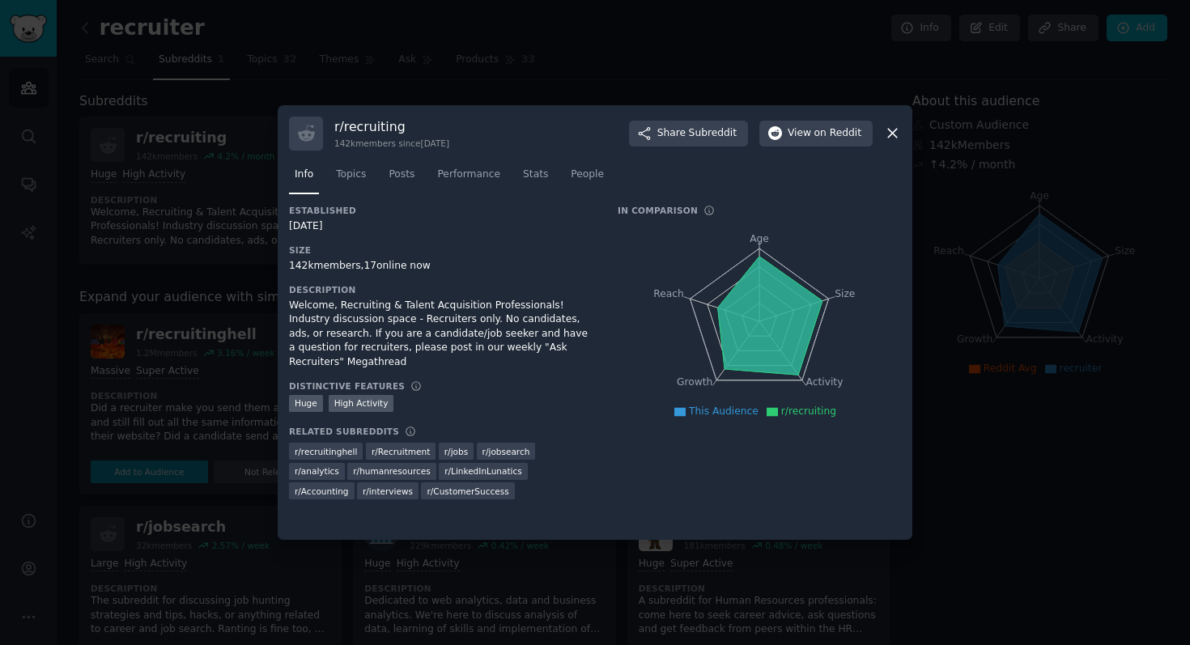
click at [619, 89] on div at bounding box center [595, 322] width 1190 height 645
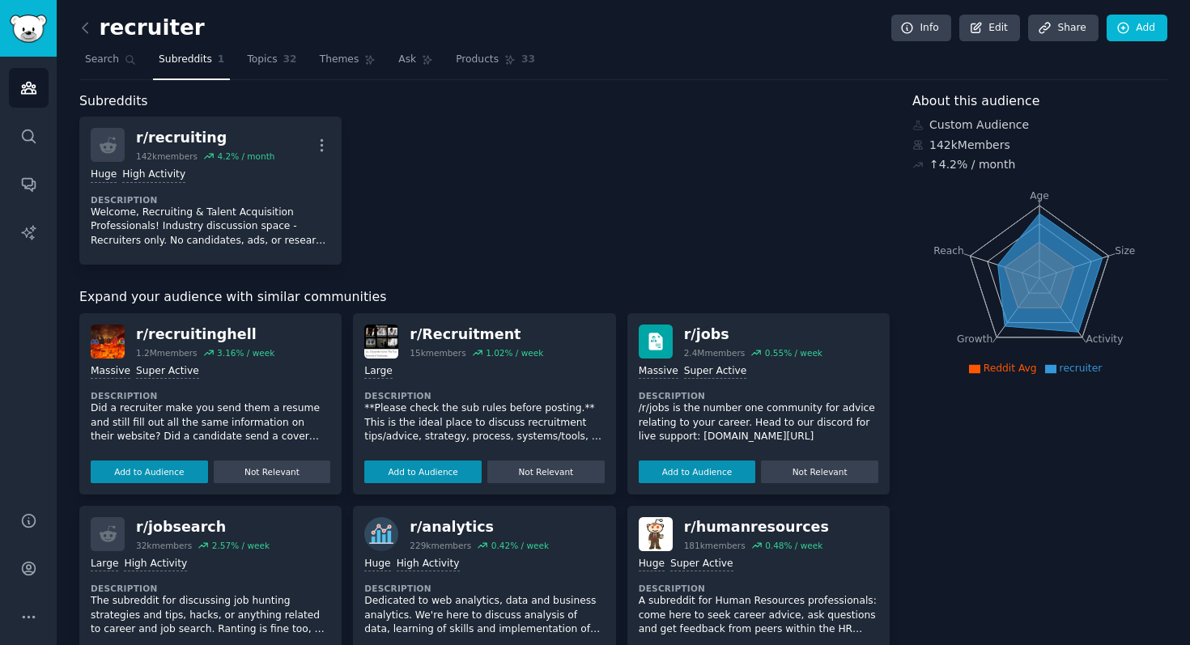
click at [502, 151] on div "r/ recruiting 142k members 4.2 % / month More Huge High Activity Description We…" at bounding box center [484, 191] width 810 height 148
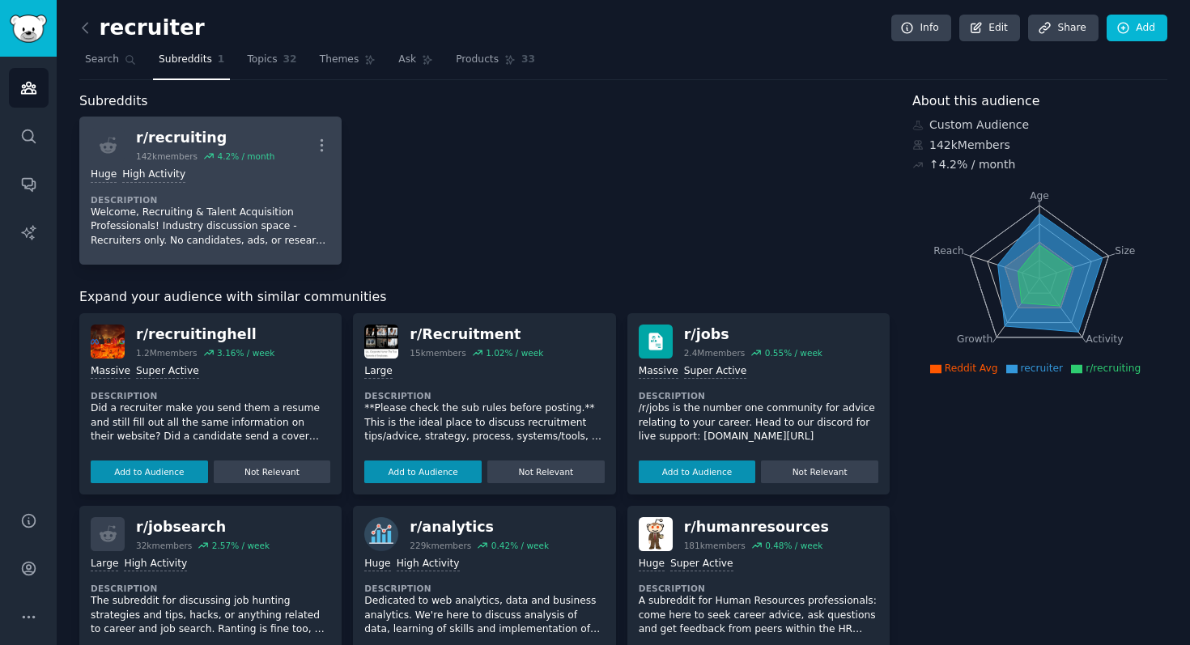
click at [178, 138] on div "r/ recruiting" at bounding box center [205, 138] width 138 height 20
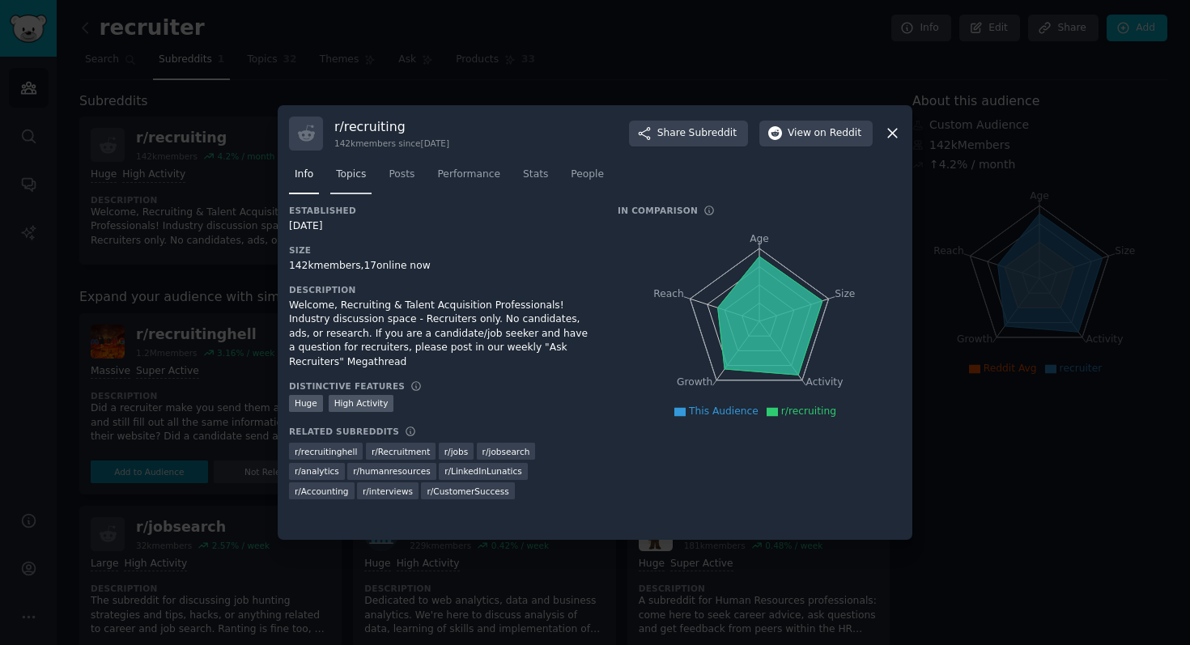
click at [357, 180] on span "Topics" at bounding box center [351, 175] width 30 height 15
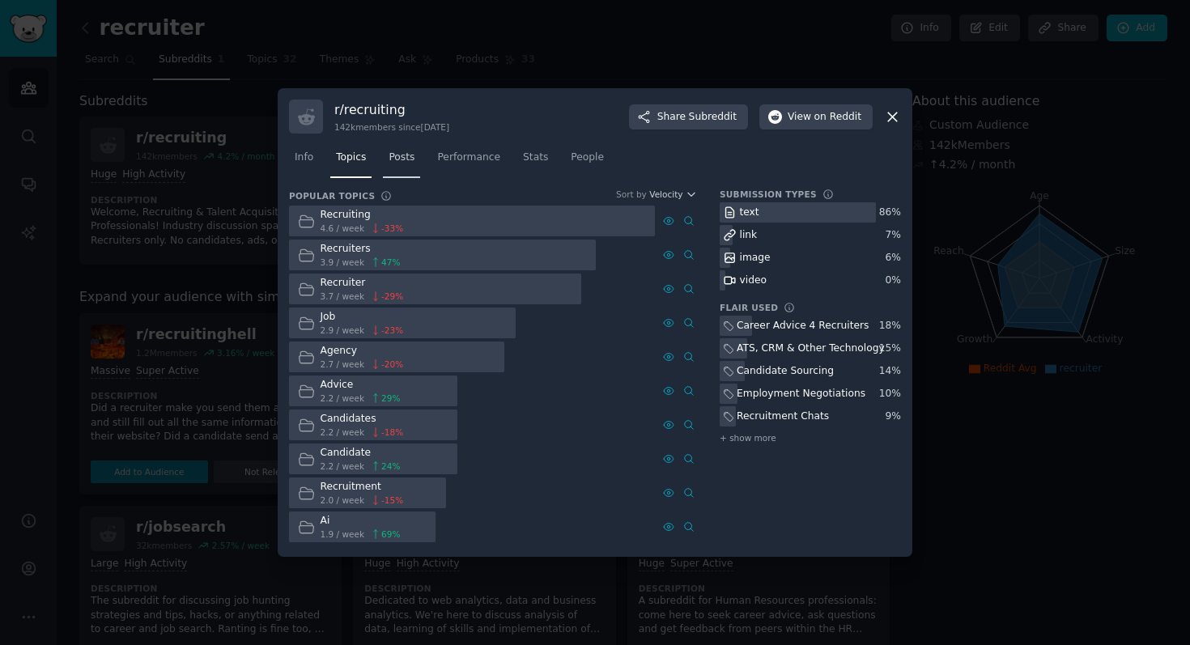
click at [398, 156] on span "Posts" at bounding box center [402, 158] width 26 height 15
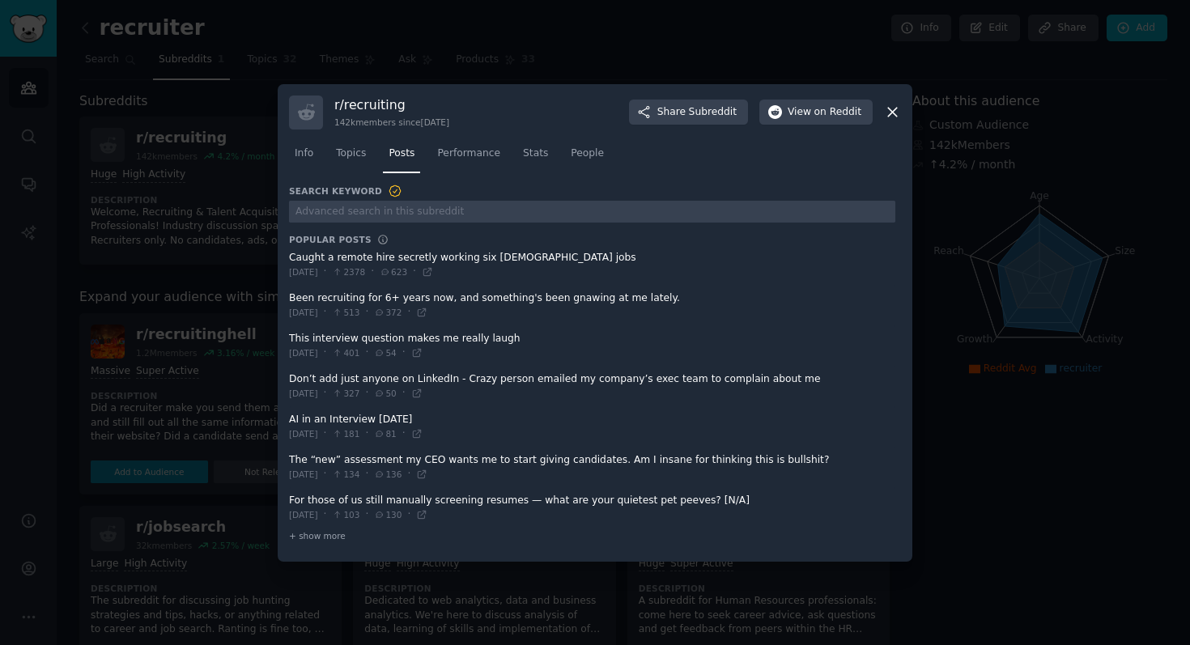
click at [386, 423] on span at bounding box center [592, 427] width 606 height 40
click at [325, 422] on span at bounding box center [592, 427] width 606 height 40
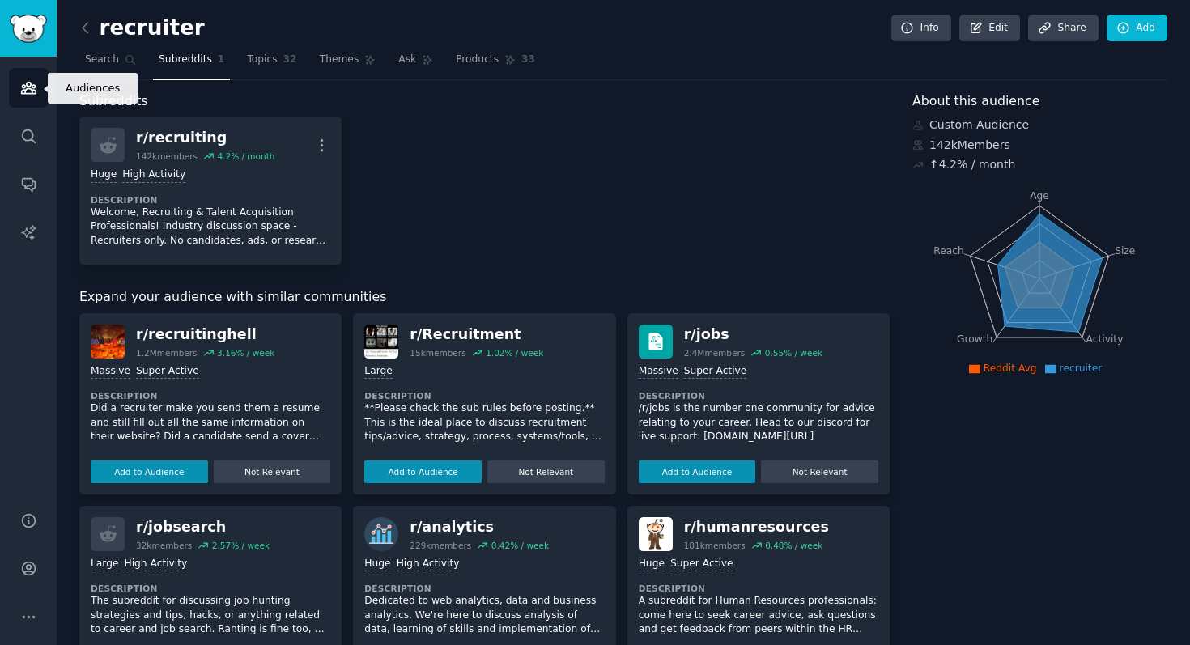
click at [32, 78] on link "Audiences" at bounding box center [29, 88] width 40 height 40
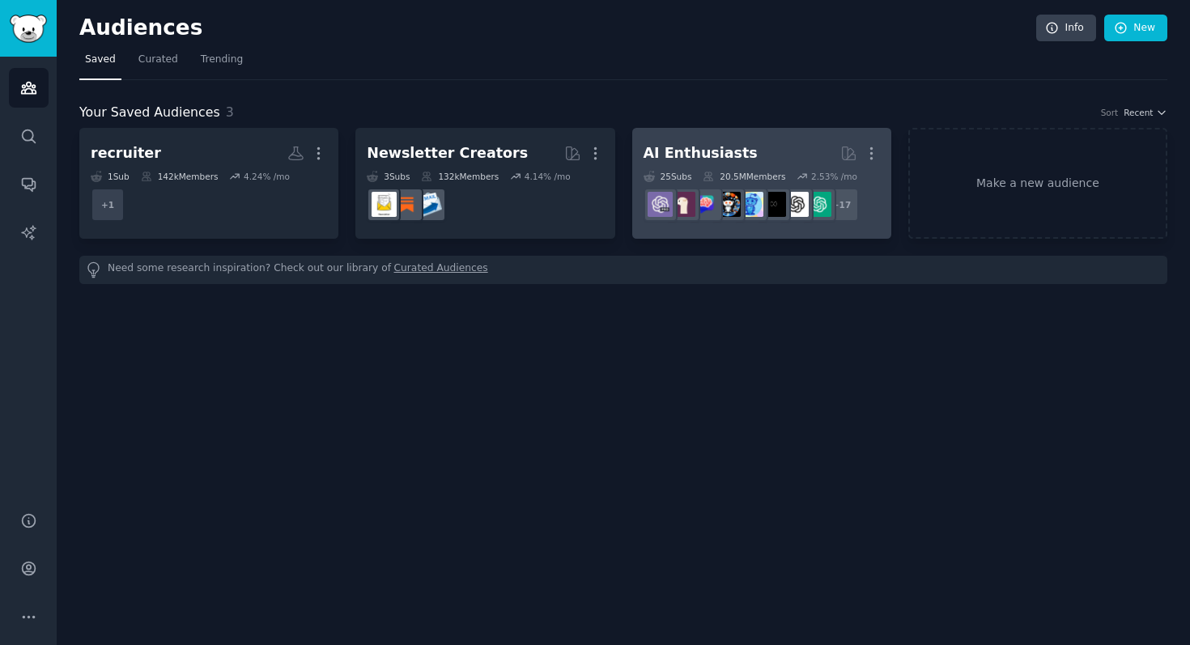
click at [708, 156] on div "AI Enthusiasts" at bounding box center [701, 153] width 114 height 20
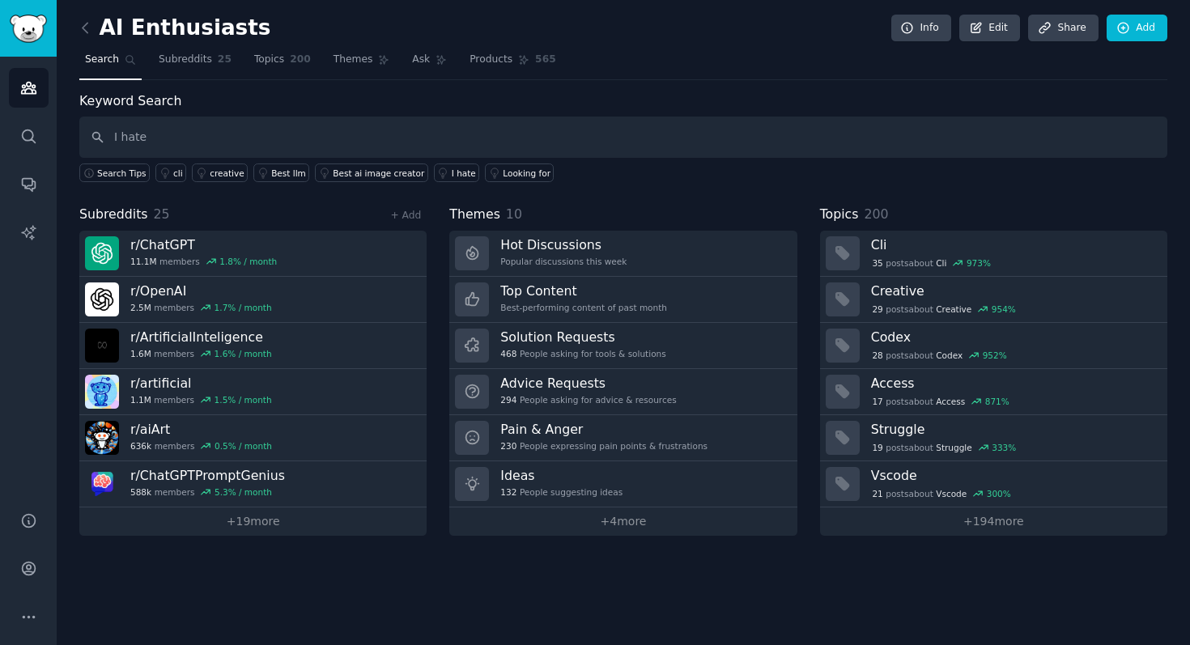
type input "I hate"
